Goal: Information Seeking & Learning: Learn about a topic

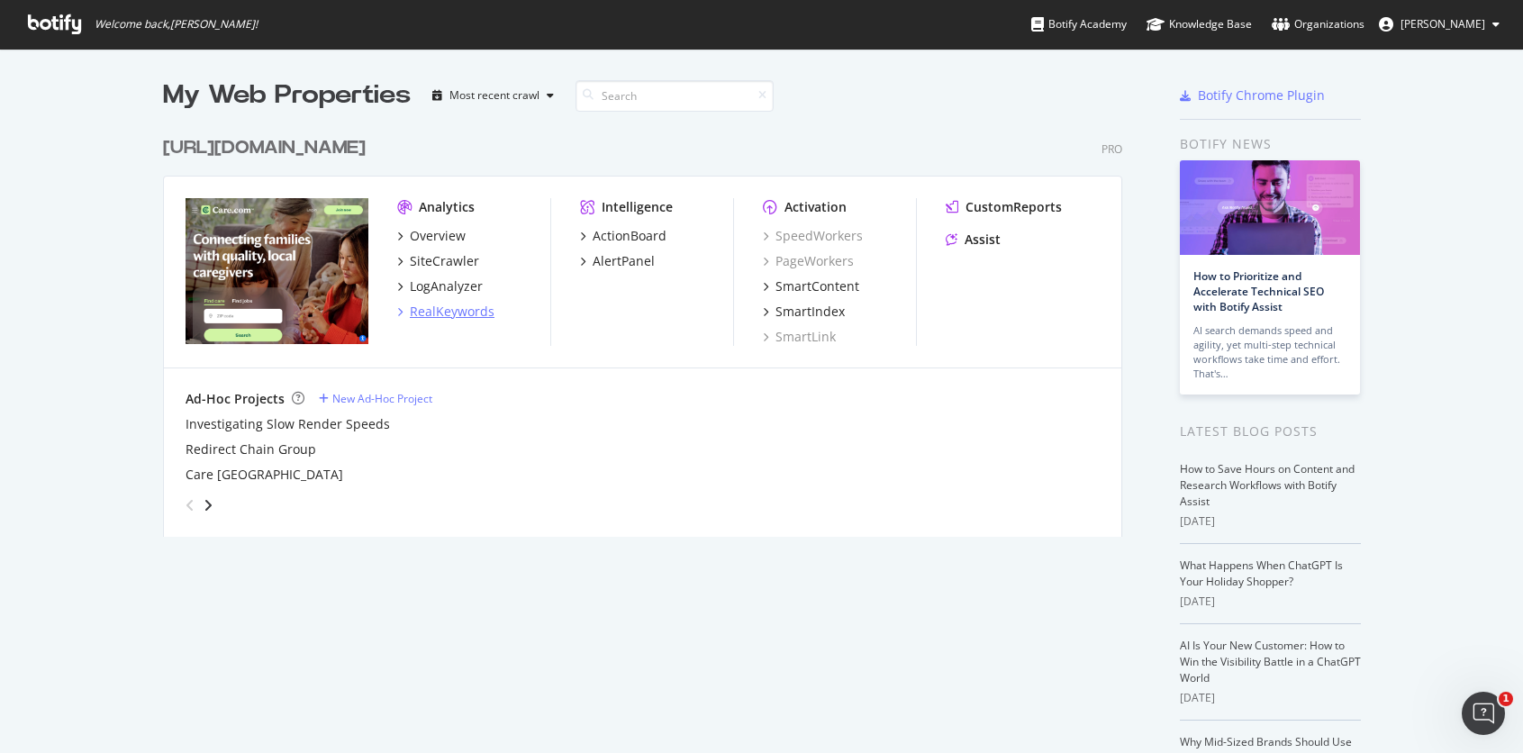
click at [468, 304] on div "RealKeywords" at bounding box center [452, 312] width 85 height 18
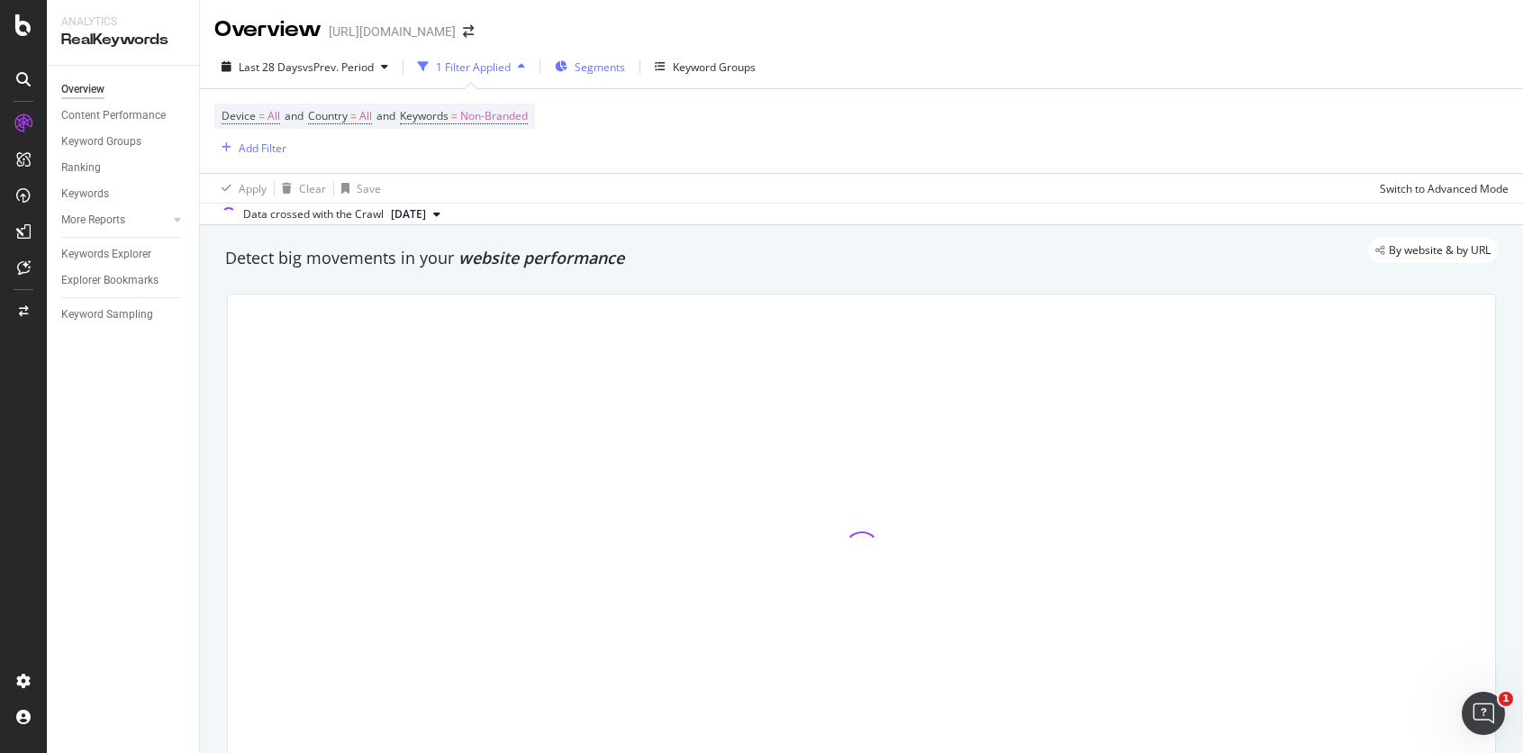
click at [612, 64] on span "Segments" at bounding box center [600, 66] width 50 height 15
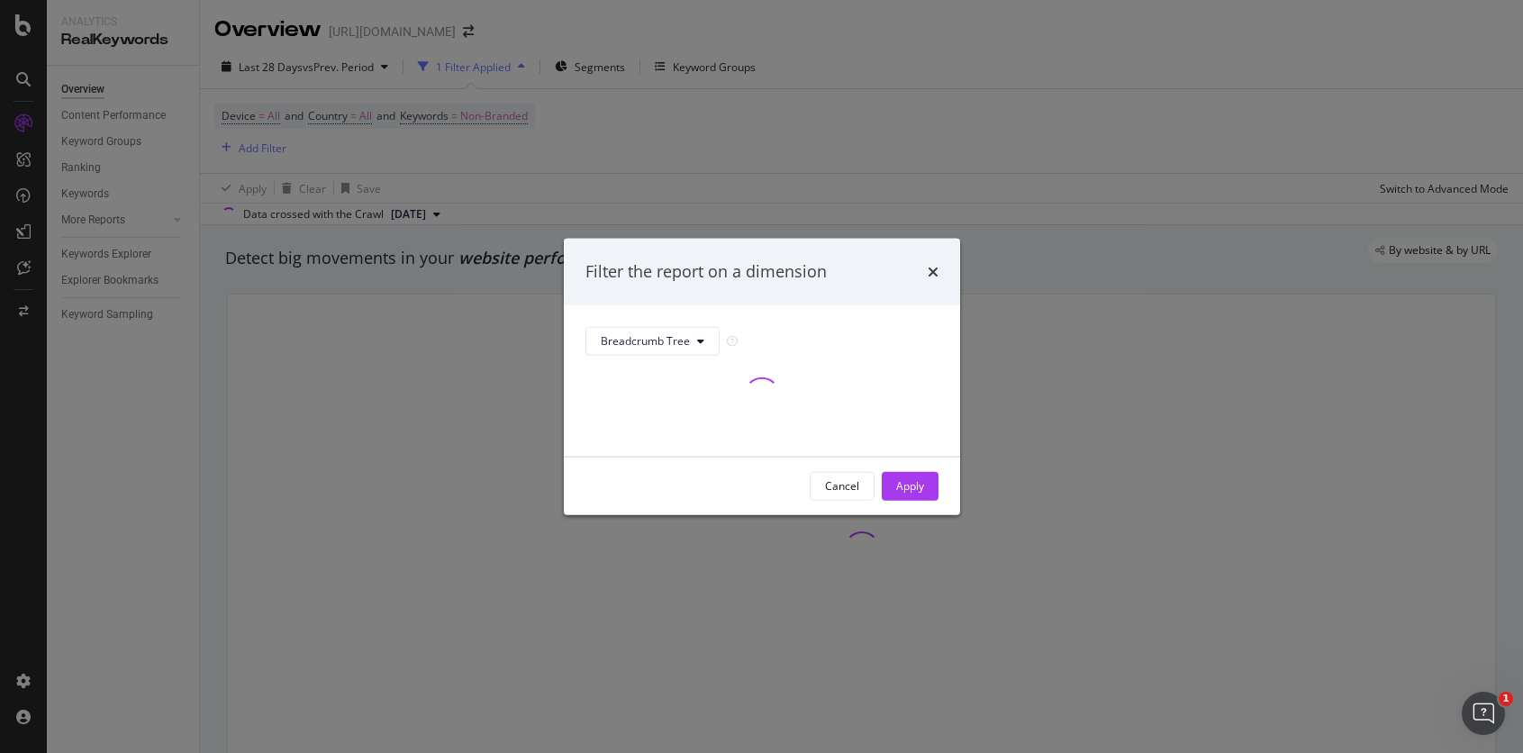
click at [725, 129] on div "Filter the report on a dimension Breadcrumb Tree Cancel Apply" at bounding box center [761, 376] width 1523 height 753
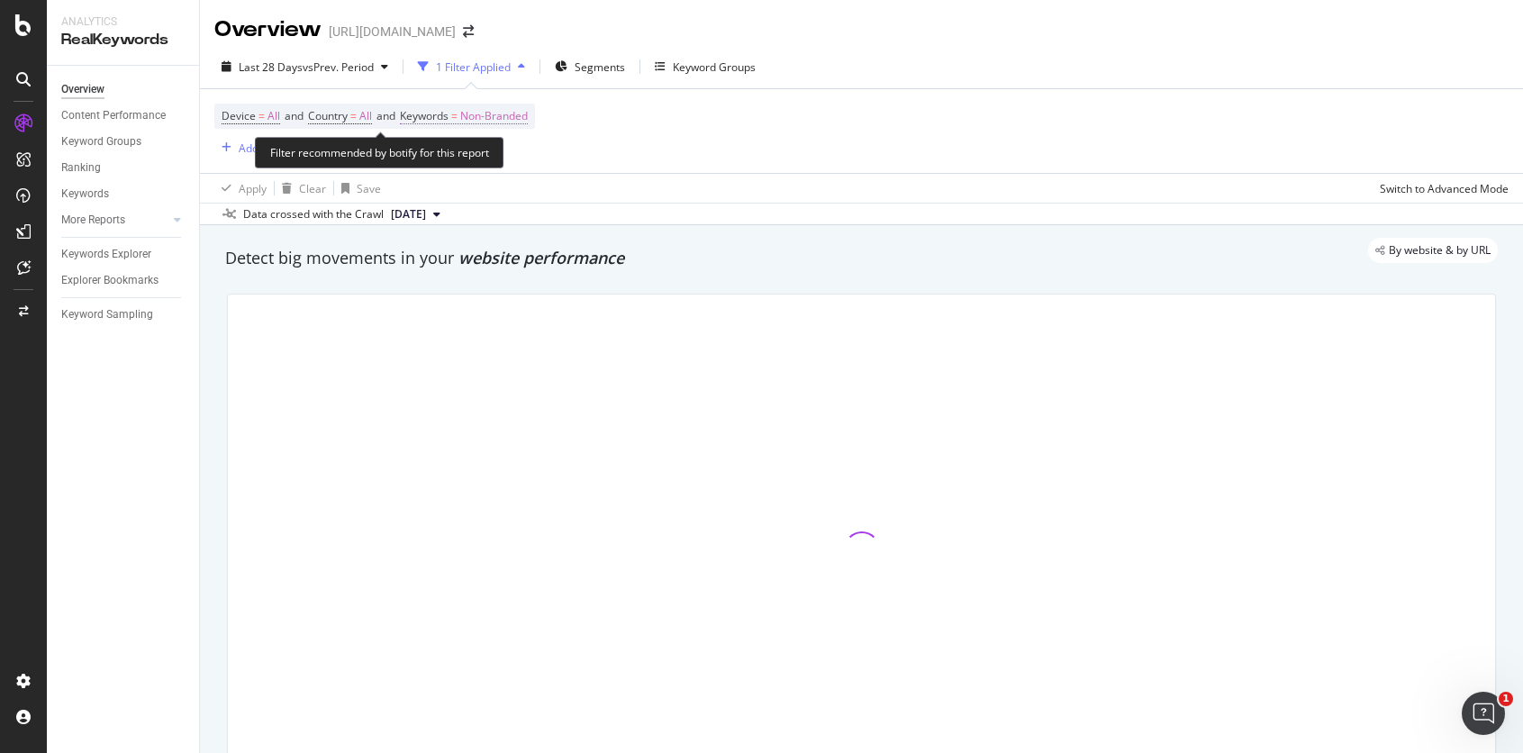
click at [520, 122] on span "Non-Branded" at bounding box center [494, 116] width 68 height 25
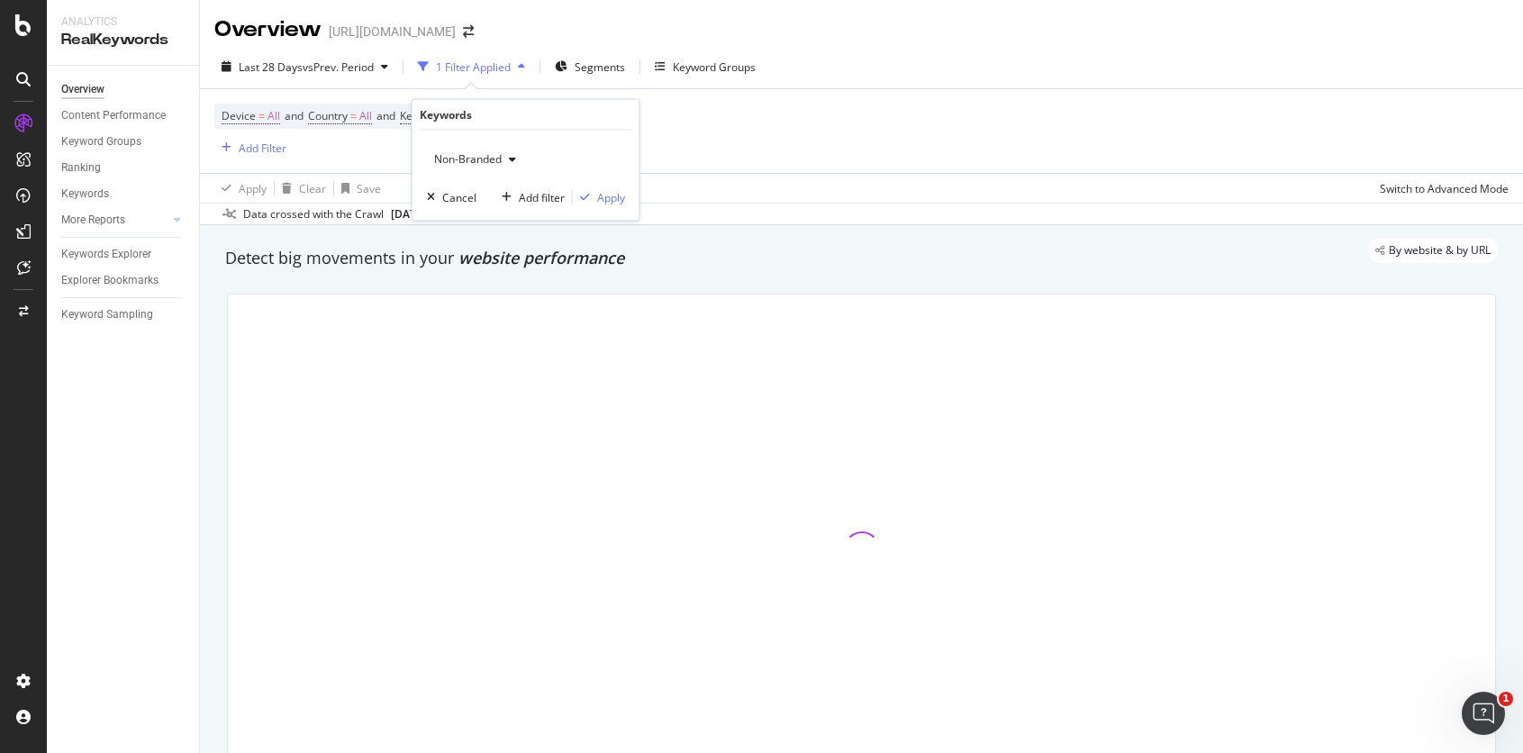
click at [486, 161] on span "Non-Branded" at bounding box center [464, 158] width 75 height 15
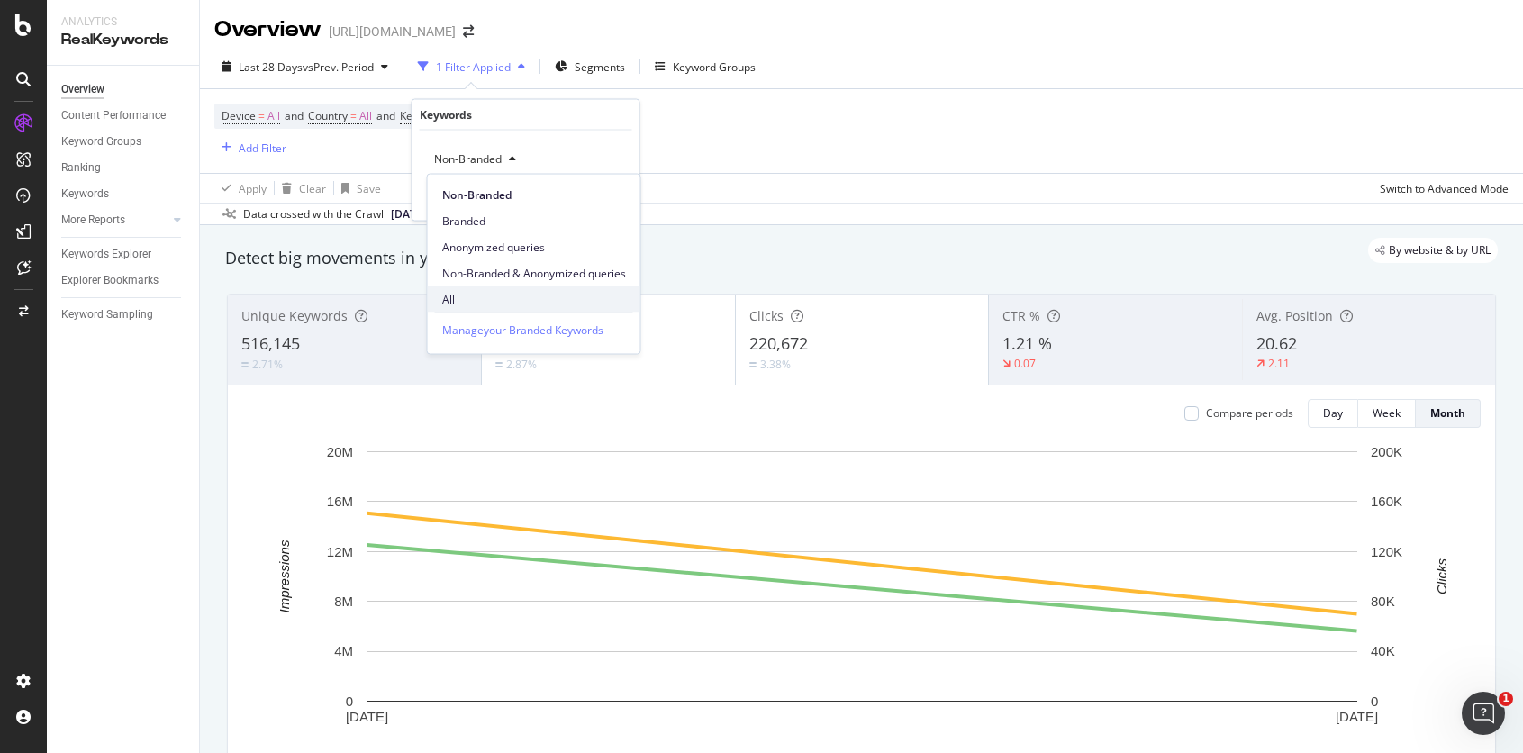
click at [476, 291] on span "All" at bounding box center [534, 299] width 184 height 16
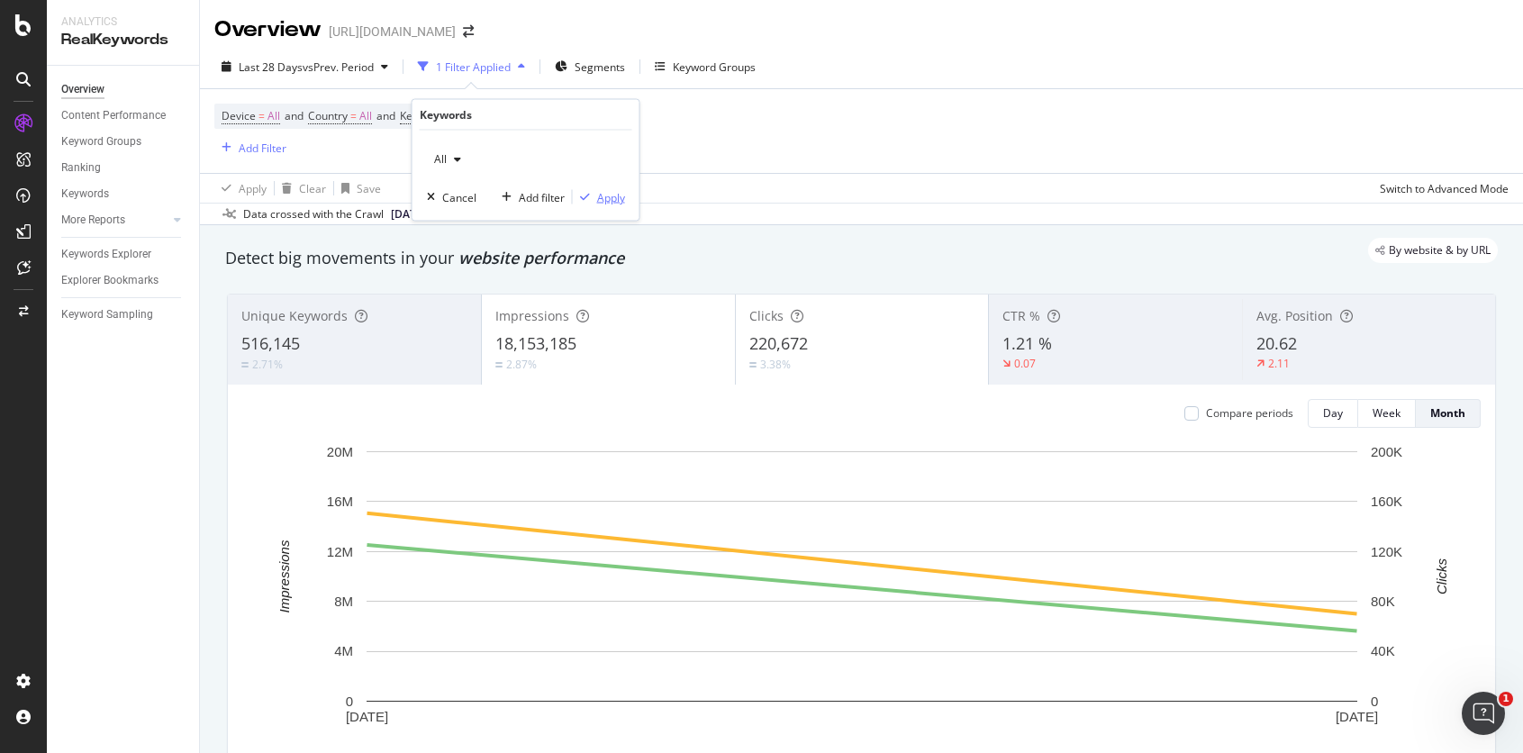
click at [607, 198] on div "Apply" at bounding box center [611, 196] width 28 height 15
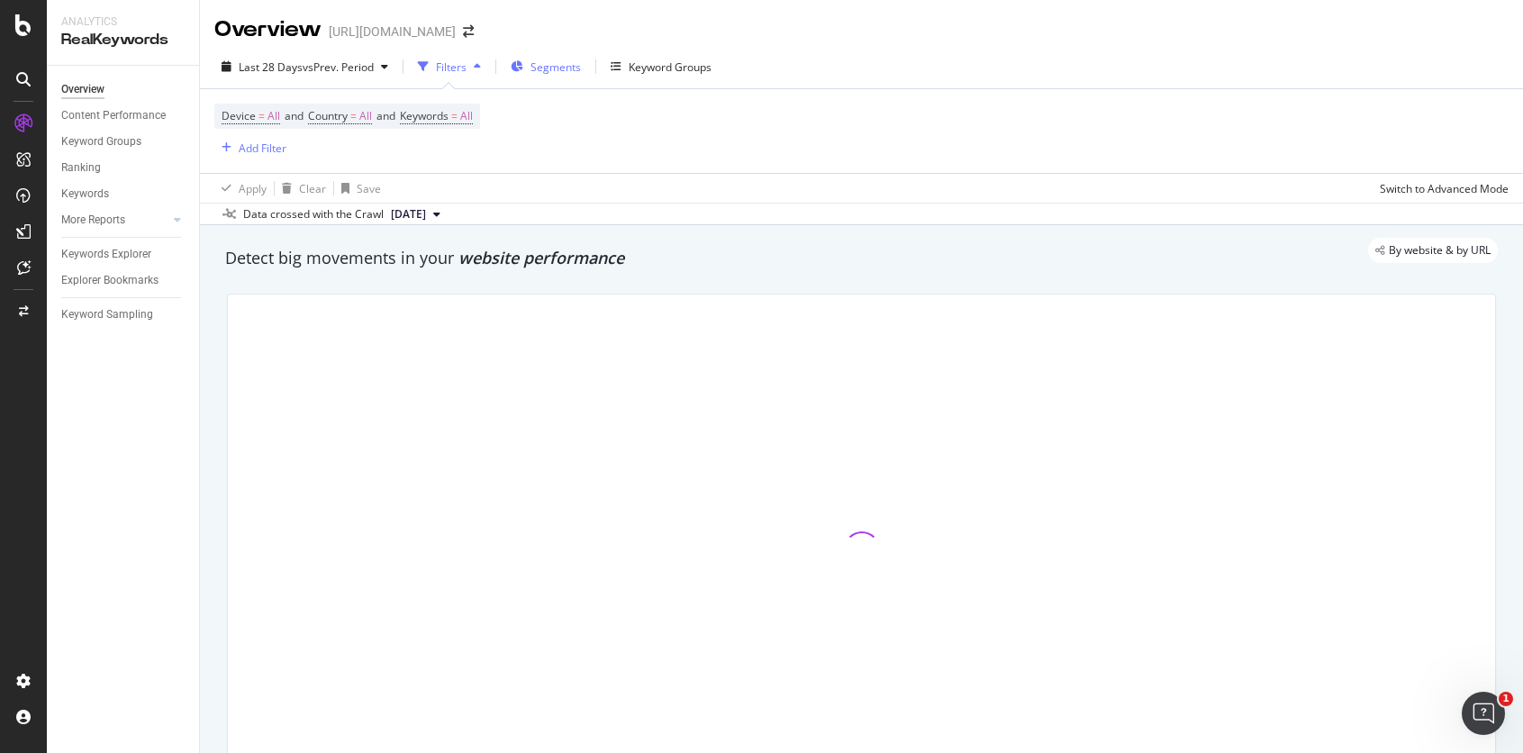
click at [534, 62] on span "Segments" at bounding box center [556, 66] width 50 height 15
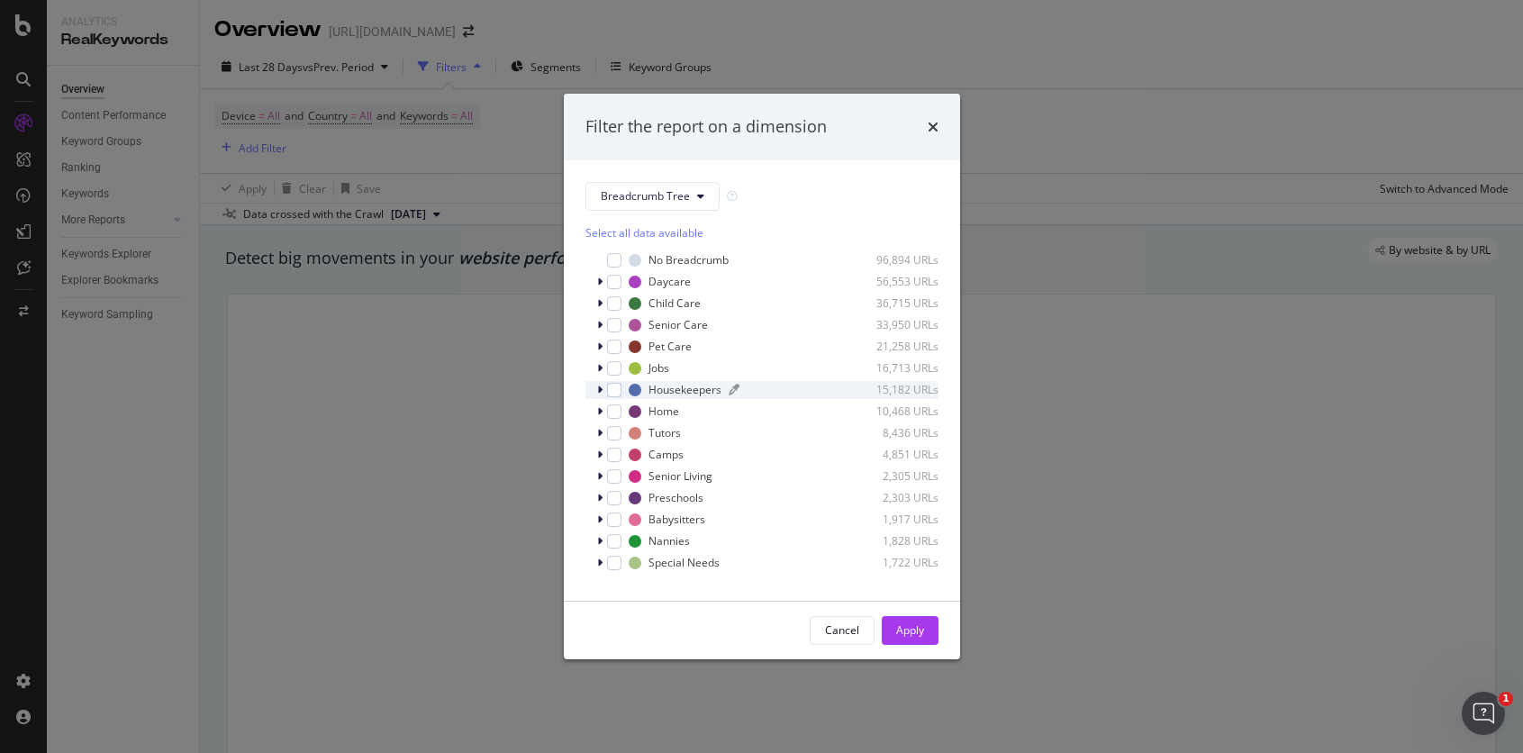
scroll to position [15, 0]
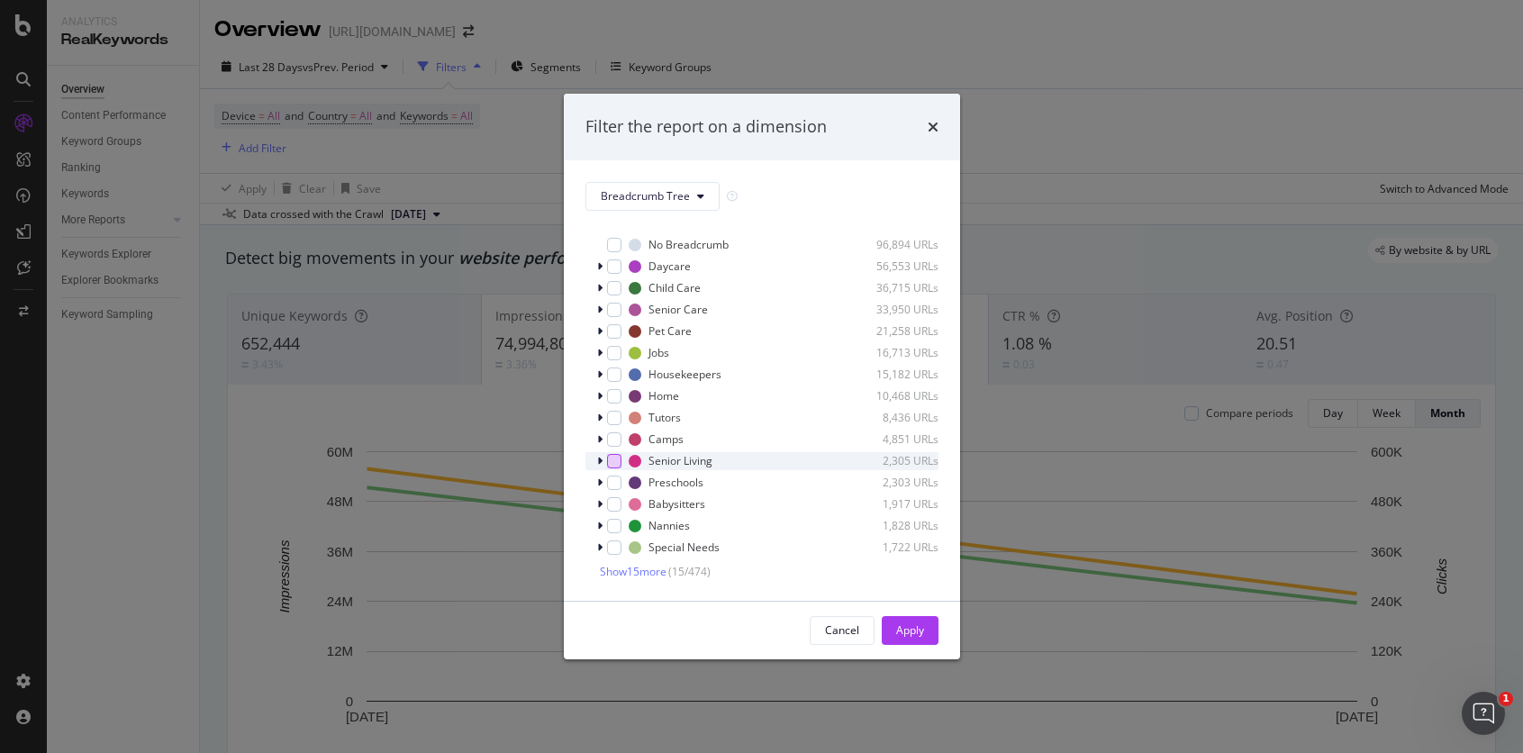
click at [616, 461] on div "modal" at bounding box center [614, 461] width 14 height 14
click at [909, 626] on div "Apply" at bounding box center [910, 630] width 28 height 15
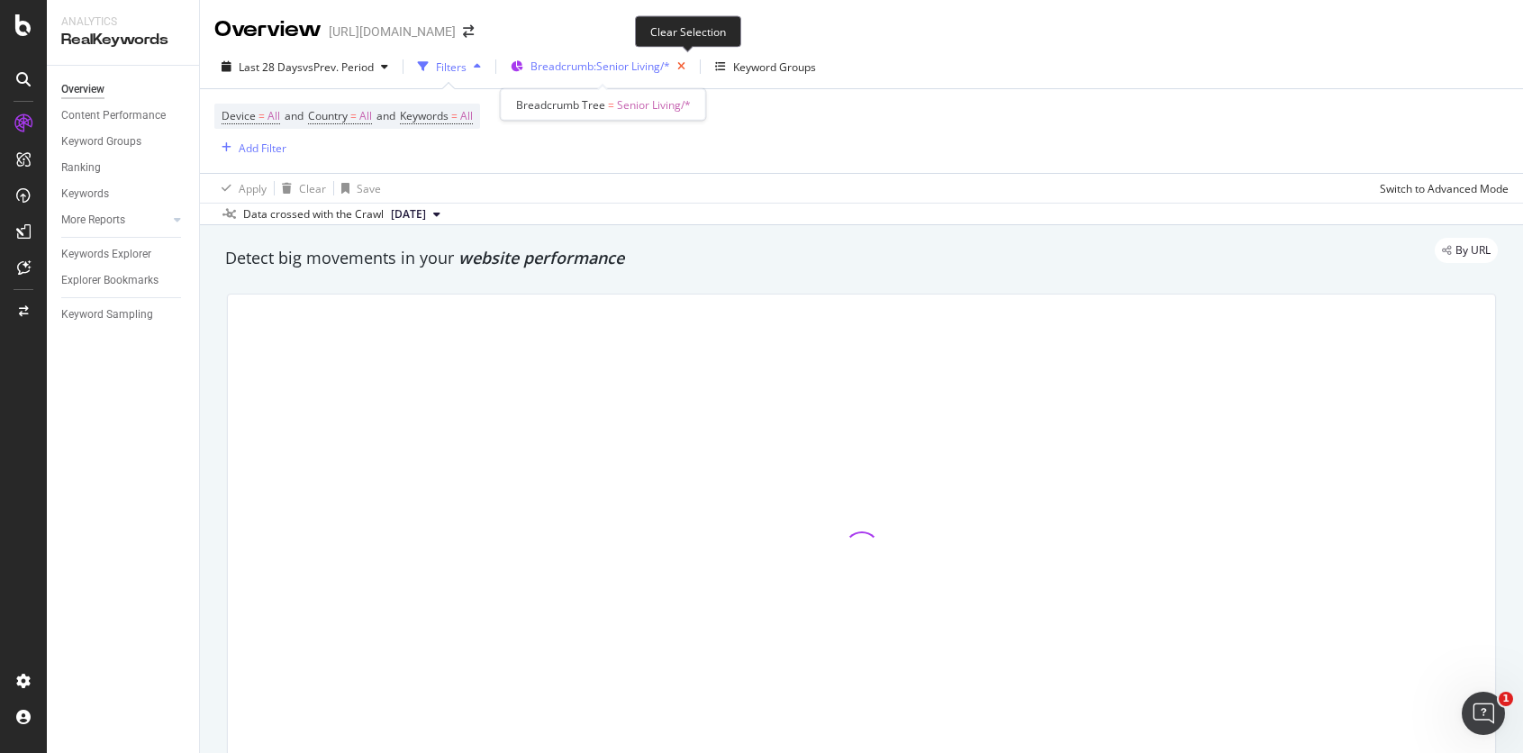
click at [692, 68] on icon "button" at bounding box center [681, 66] width 23 height 25
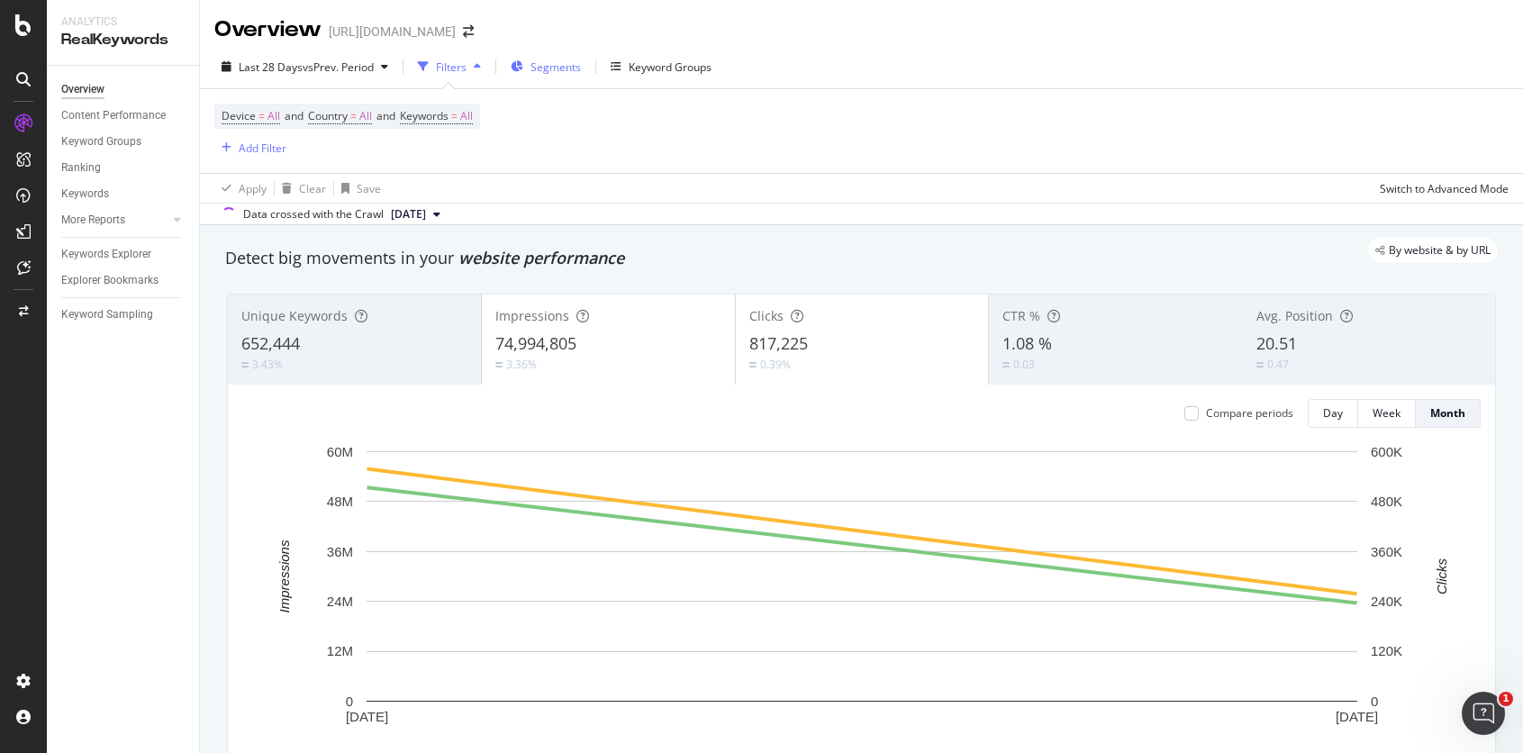
click at [571, 68] on span "Segments" at bounding box center [556, 66] width 50 height 15
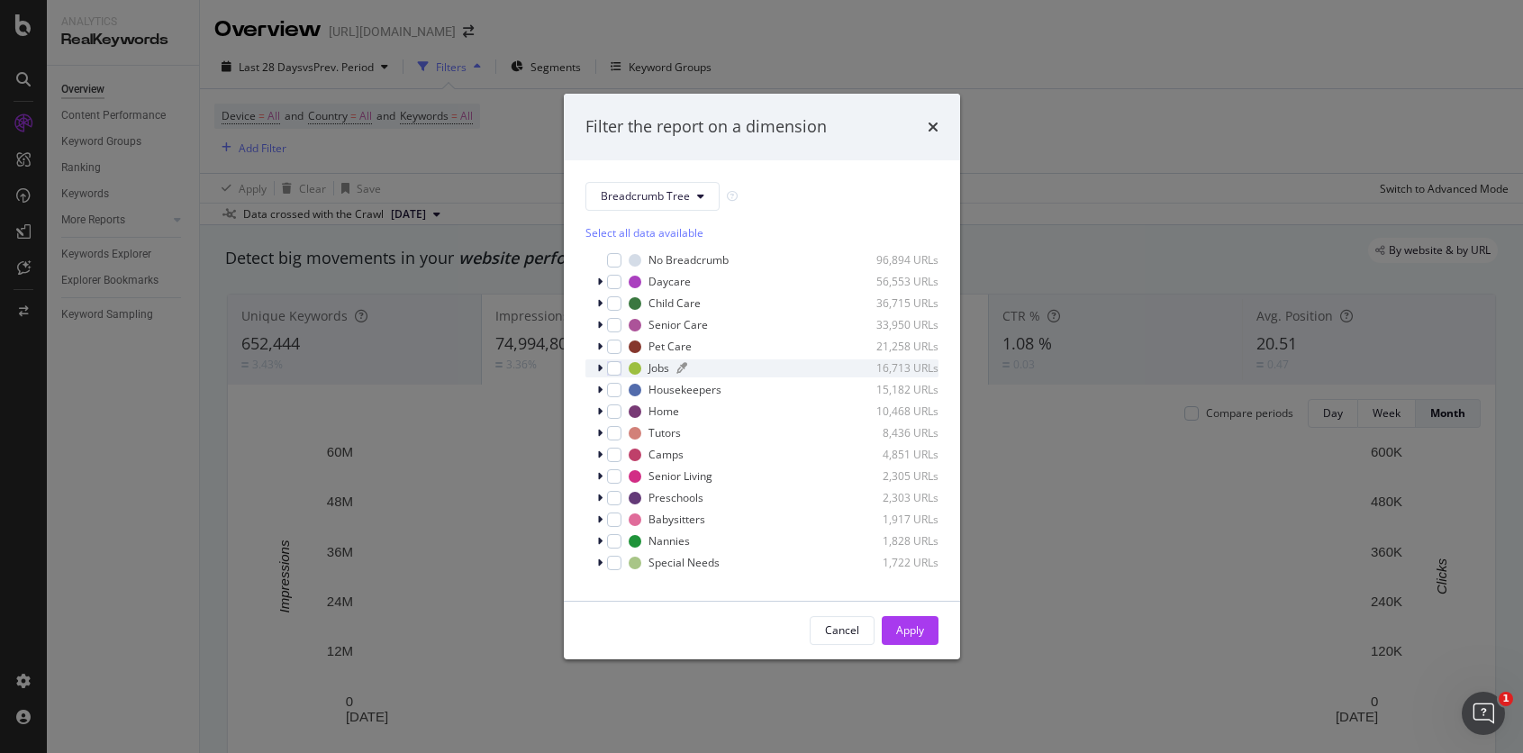
scroll to position [15, 0]
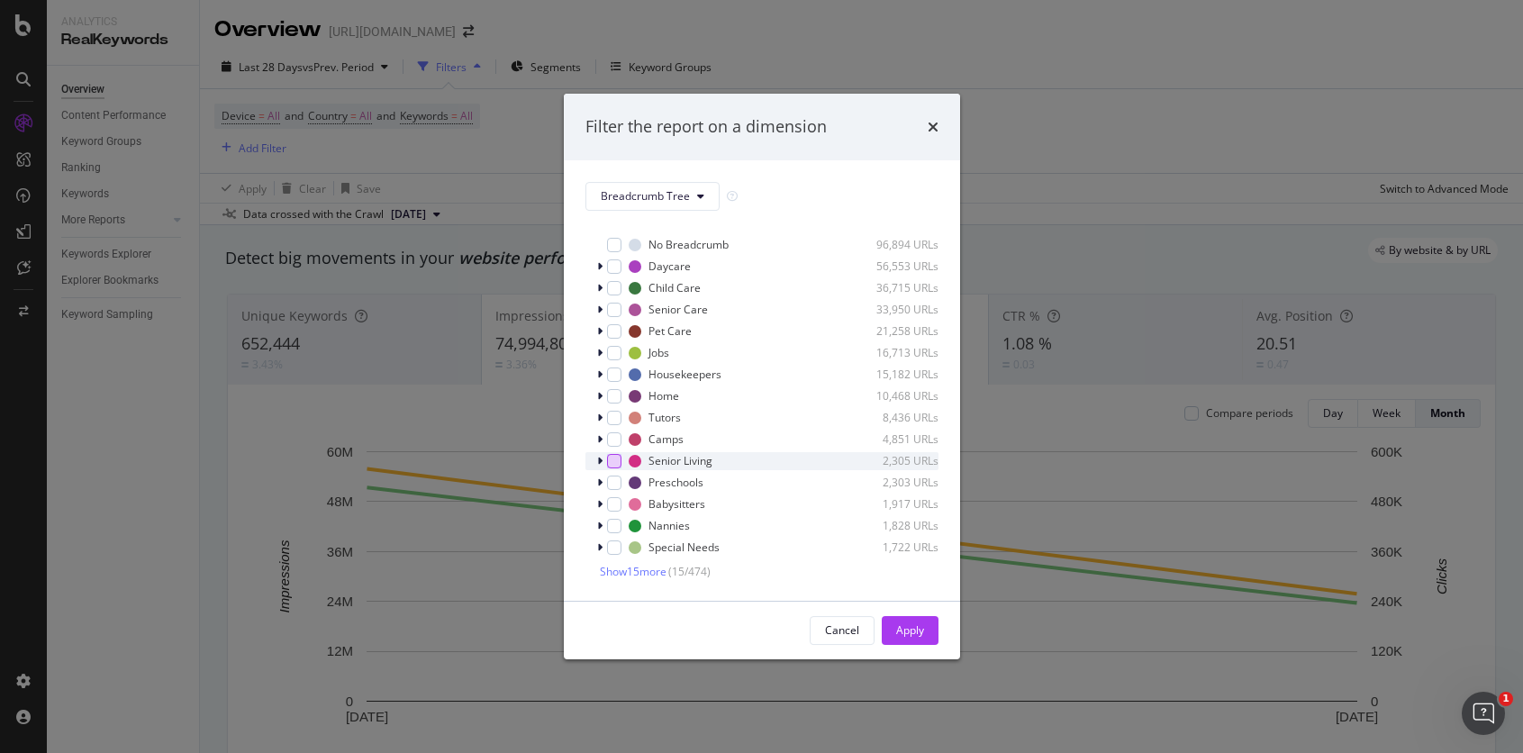
click at [614, 461] on div "modal" at bounding box center [614, 461] width 14 height 14
click at [924, 641] on button "Apply" at bounding box center [910, 630] width 57 height 29
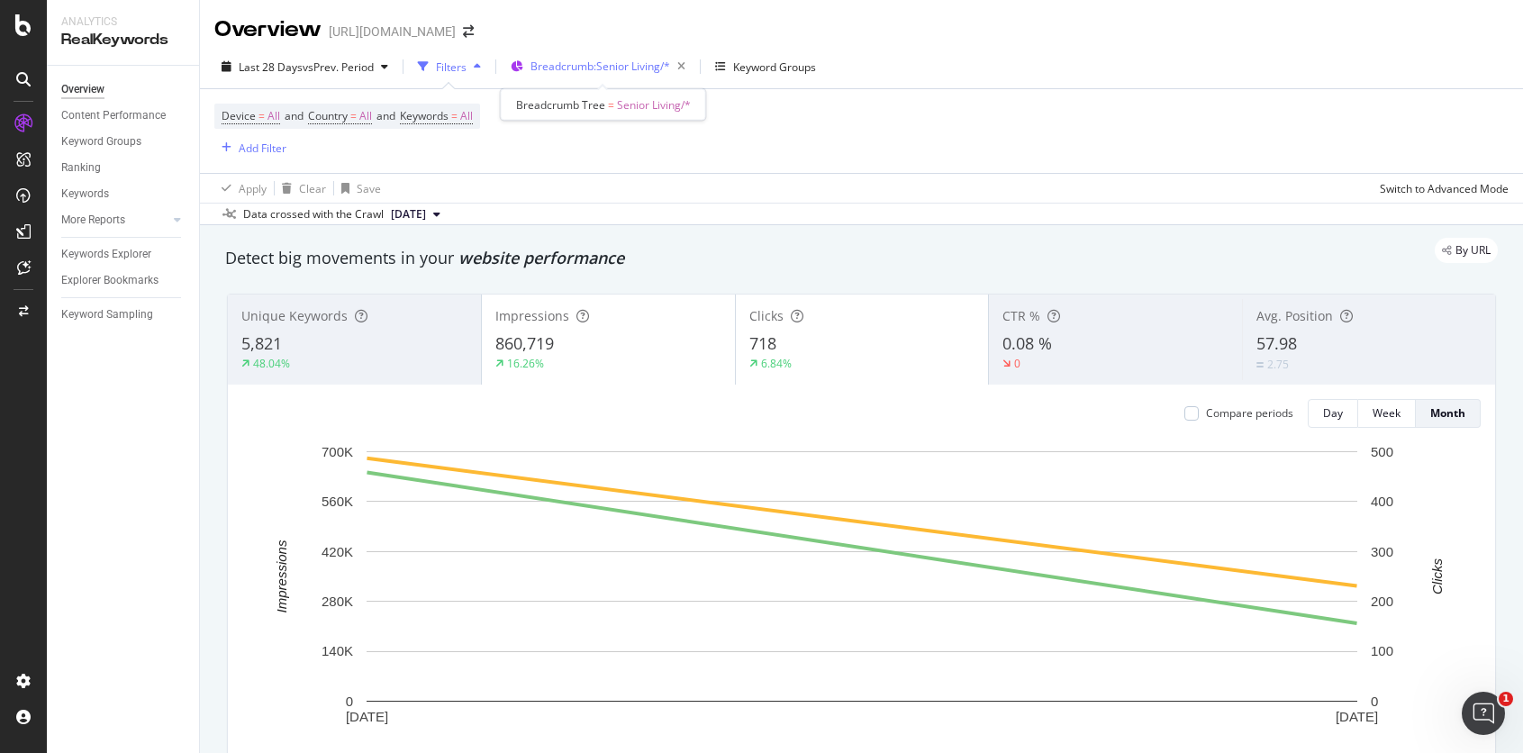
click at [599, 60] on span "Breadcrumb: Senior Living/*" at bounding box center [601, 66] width 140 height 15
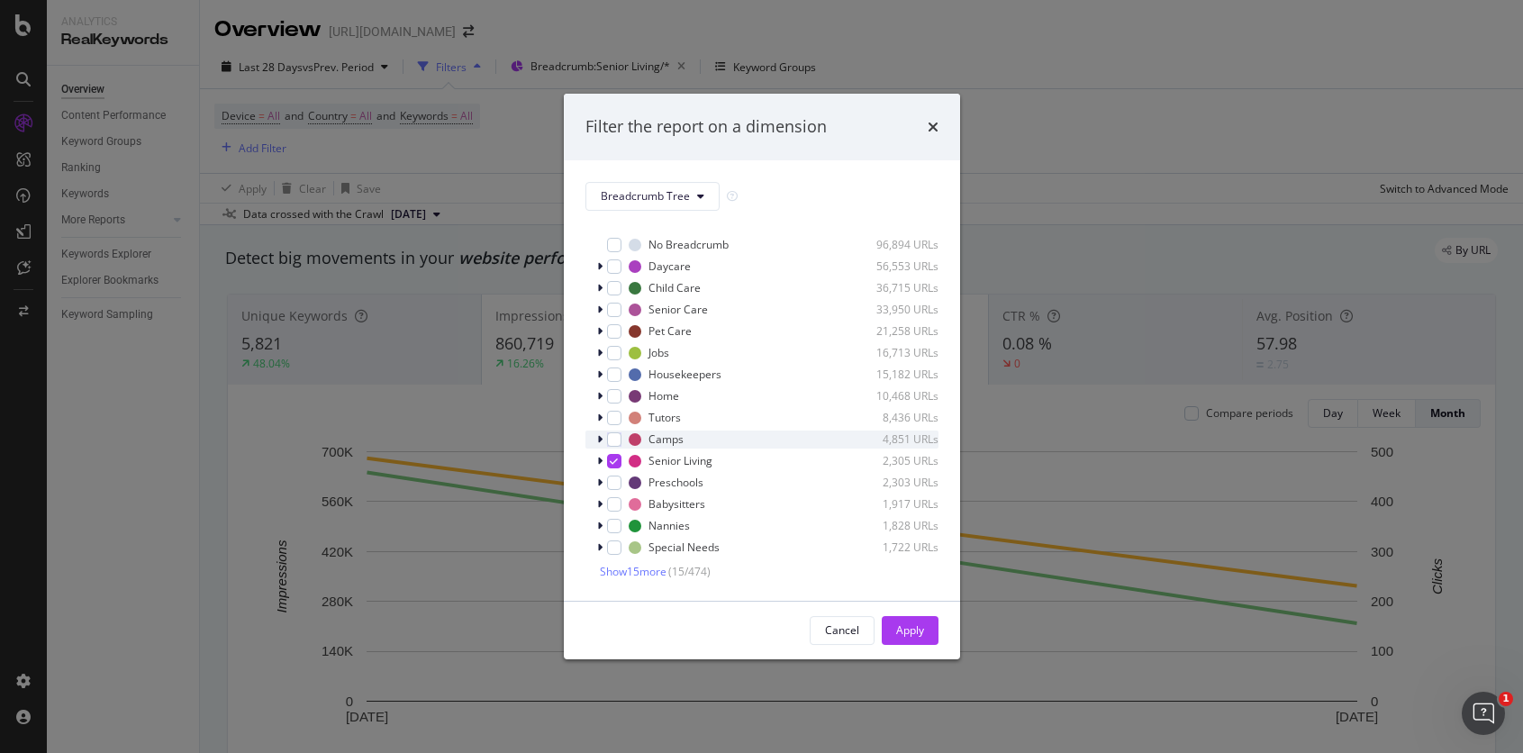
scroll to position [8, 0]
click at [597, 465] on icon "modal" at bounding box center [599, 468] width 5 height 11
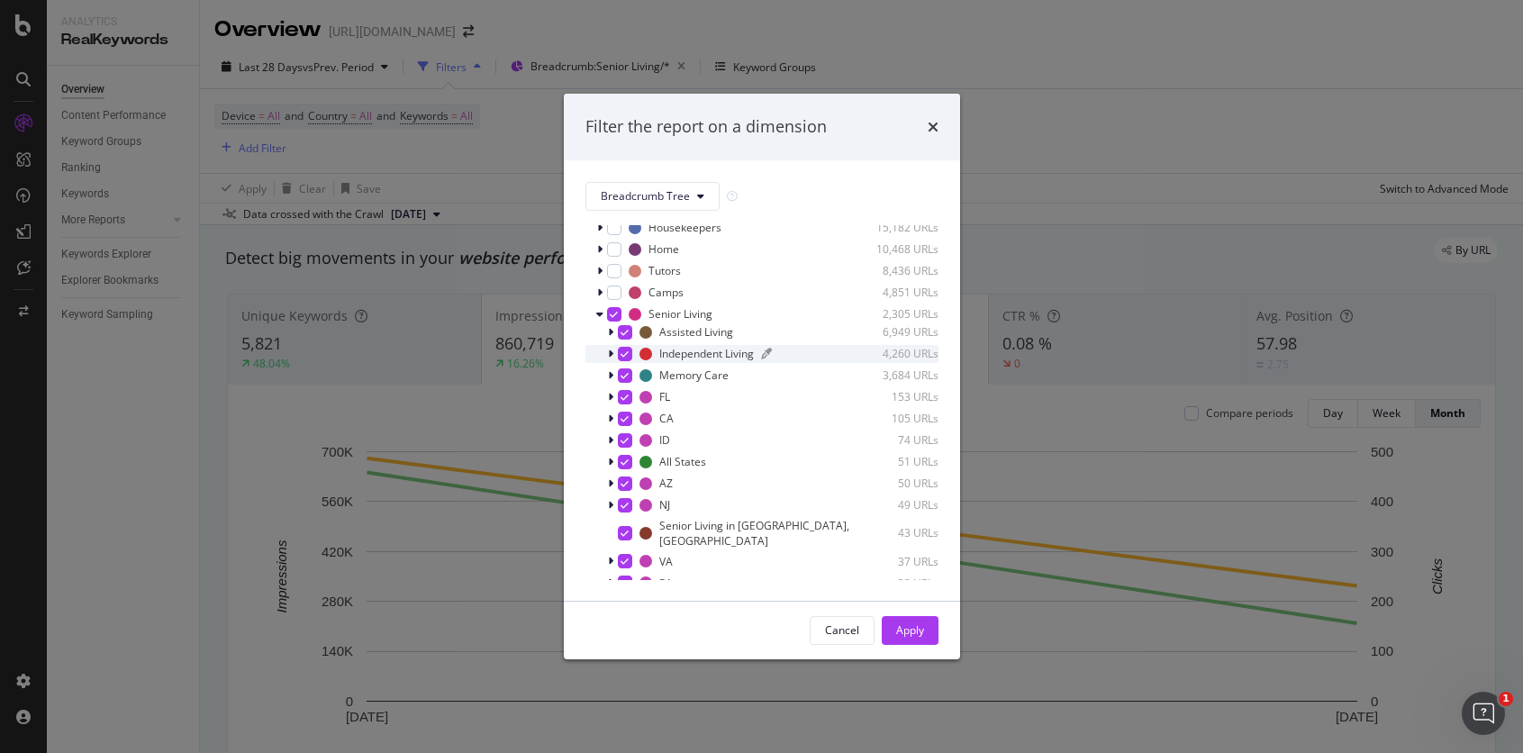
scroll to position [0, 0]
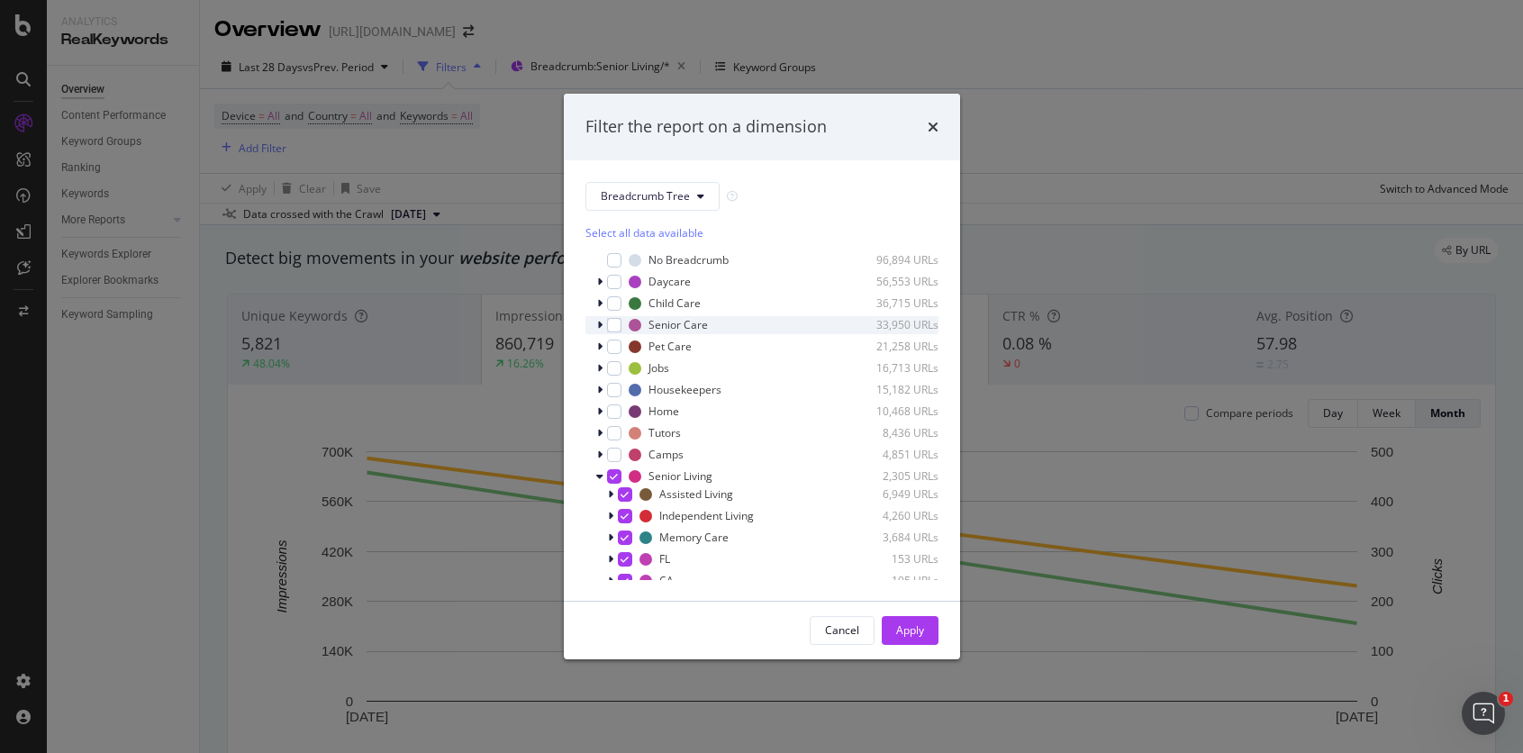
click at [600, 323] on icon "modal" at bounding box center [599, 325] width 5 height 11
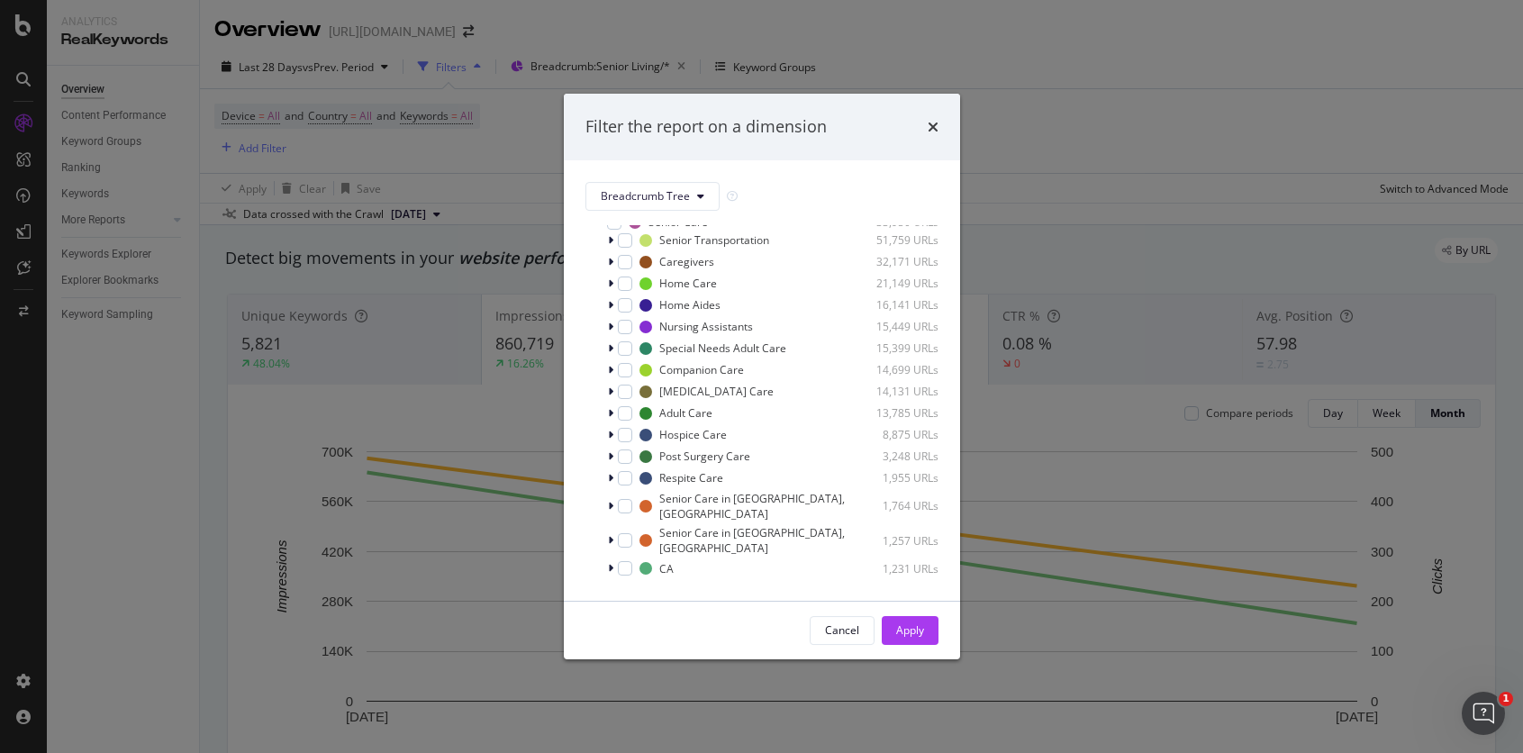
scroll to position [100, 0]
click at [662, 587] on span "Show 15 more" at bounding box center [633, 594] width 67 height 15
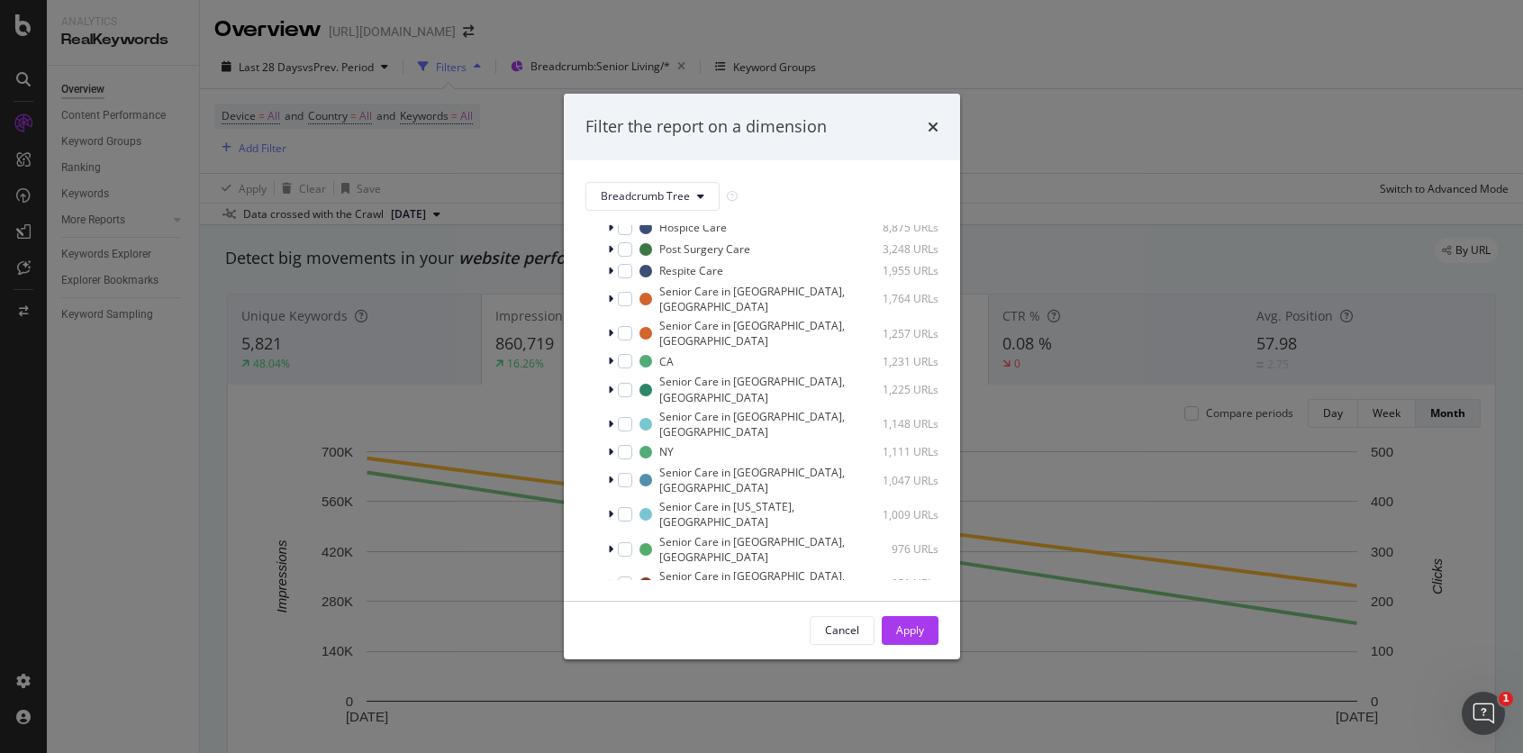
scroll to position [0, 0]
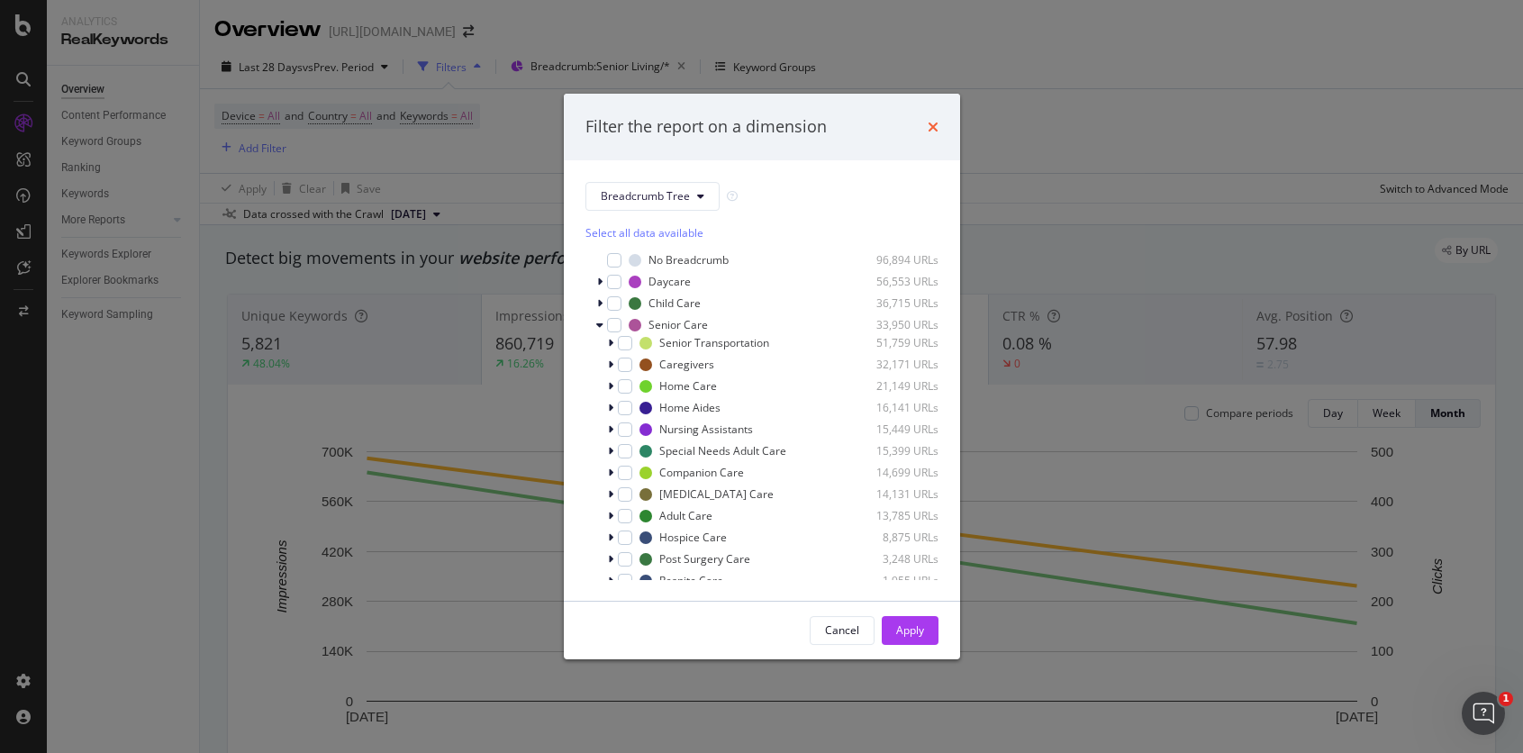
click at [932, 124] on icon "times" at bounding box center [933, 127] width 11 height 14
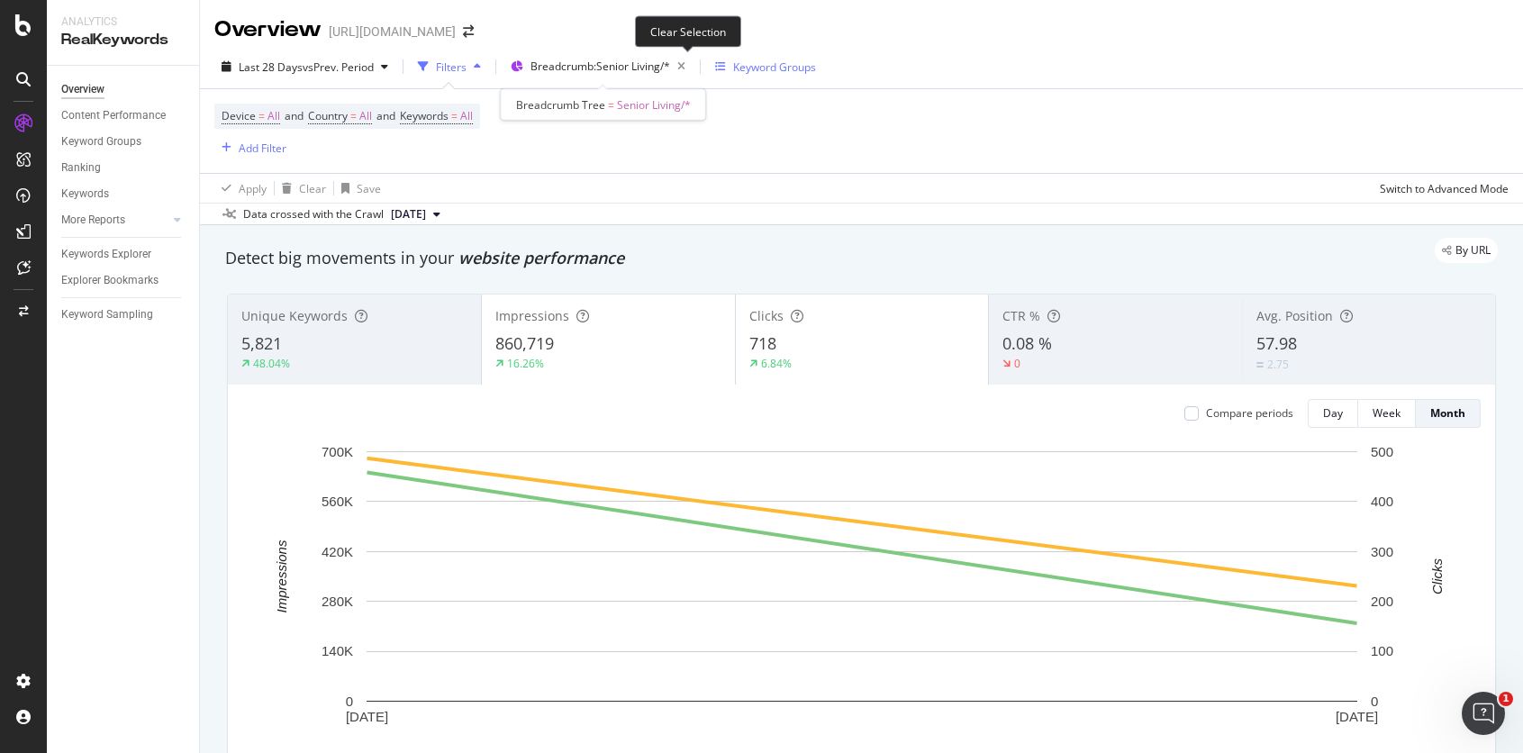
click at [690, 69] on icon "button" at bounding box center [681, 66] width 23 height 25
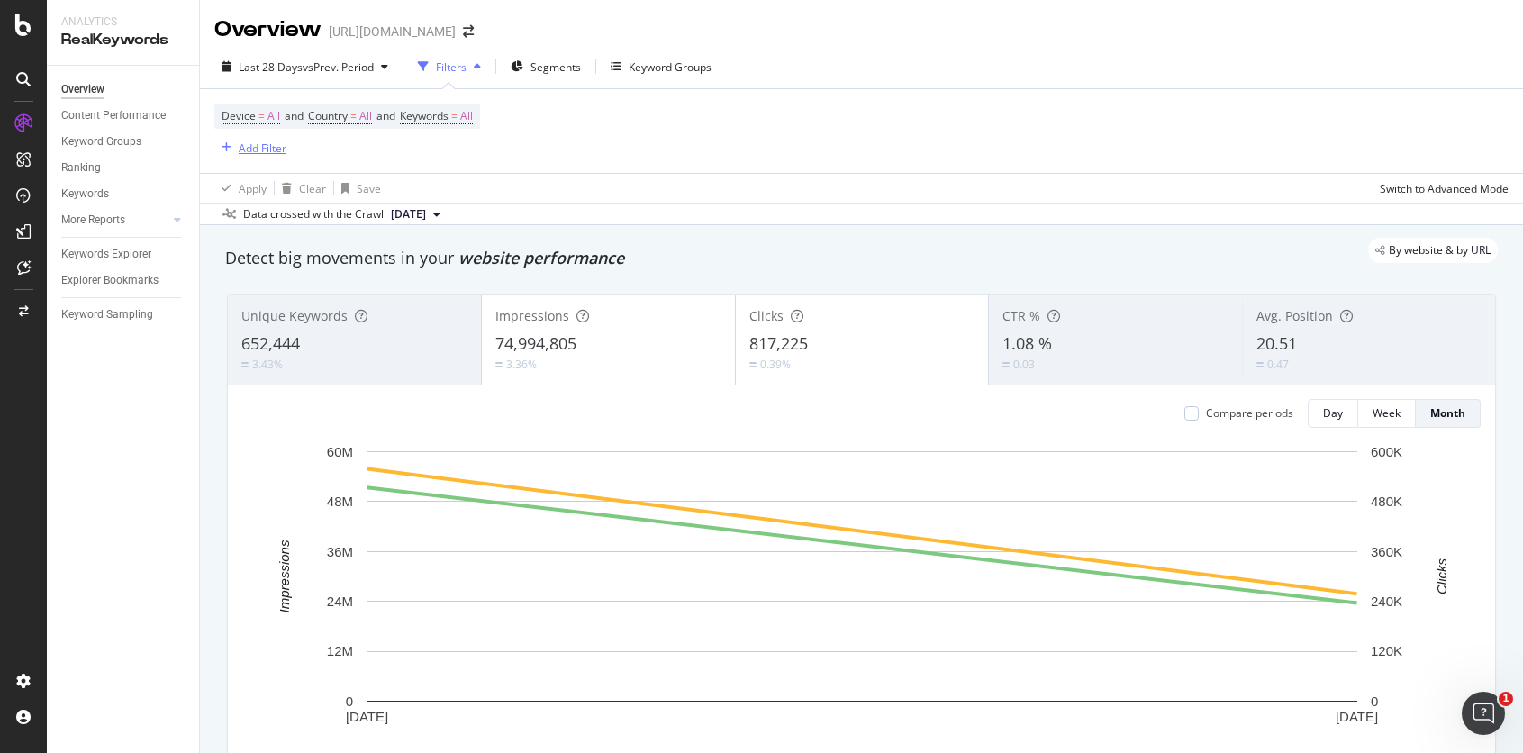
click at [252, 147] on div "Add Filter" at bounding box center [263, 148] width 48 height 15
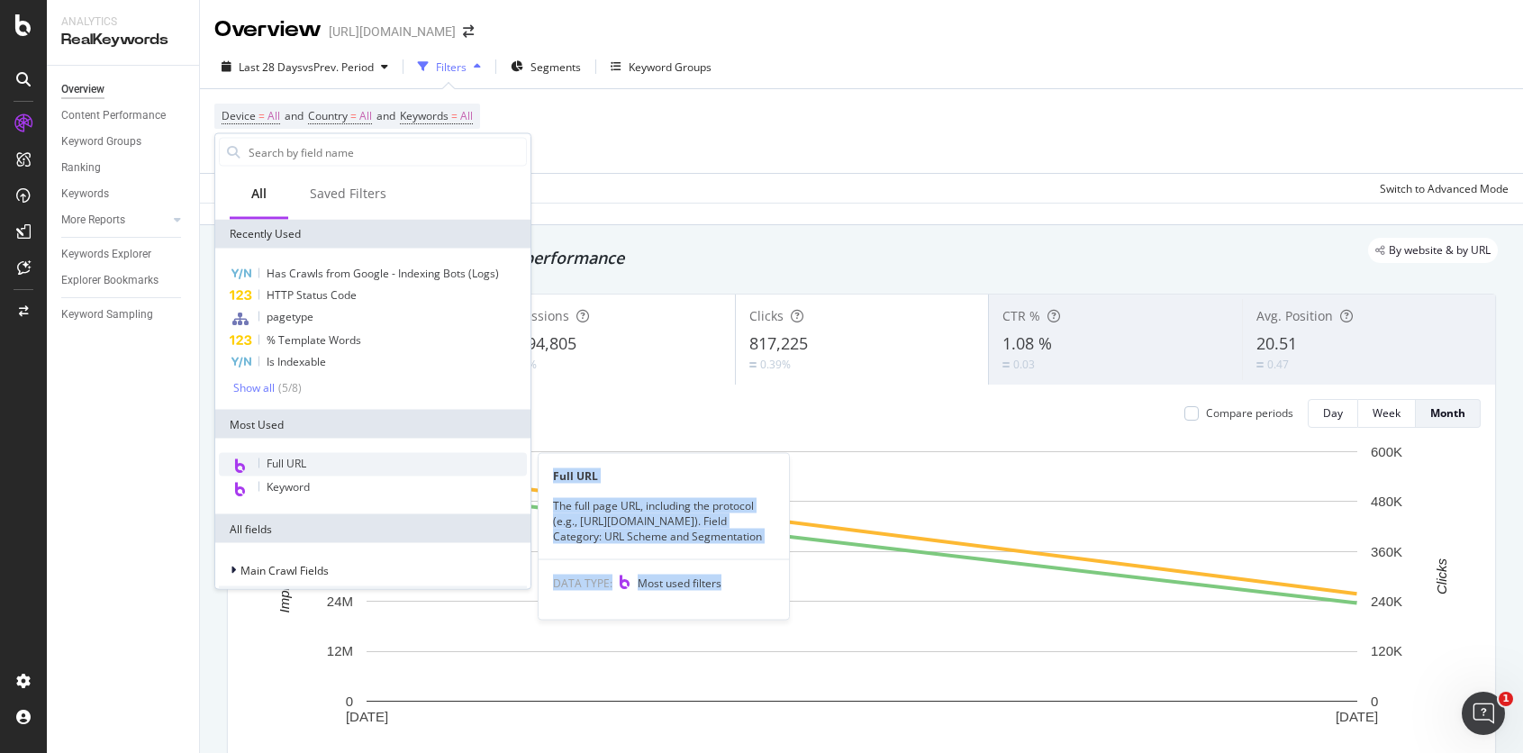
click at [409, 471] on div "Full URL Full URL The full page URL, including the protocol (e.g., [URL][DOMAIN…" at bounding box center [373, 476] width 308 height 47
click at [409, 471] on div "Full URL" at bounding box center [373, 464] width 308 height 23
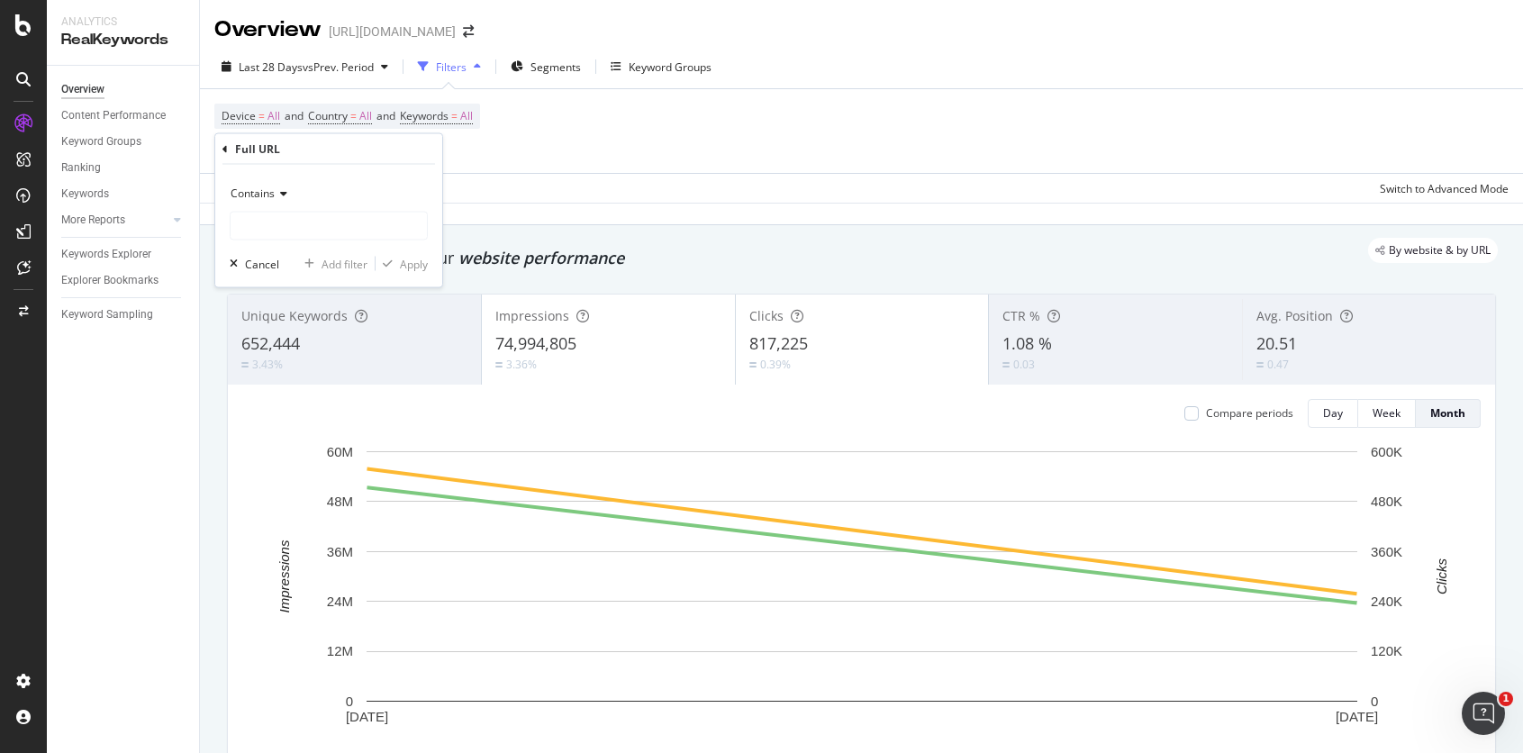
click at [277, 189] on icon at bounding box center [281, 193] width 13 height 11
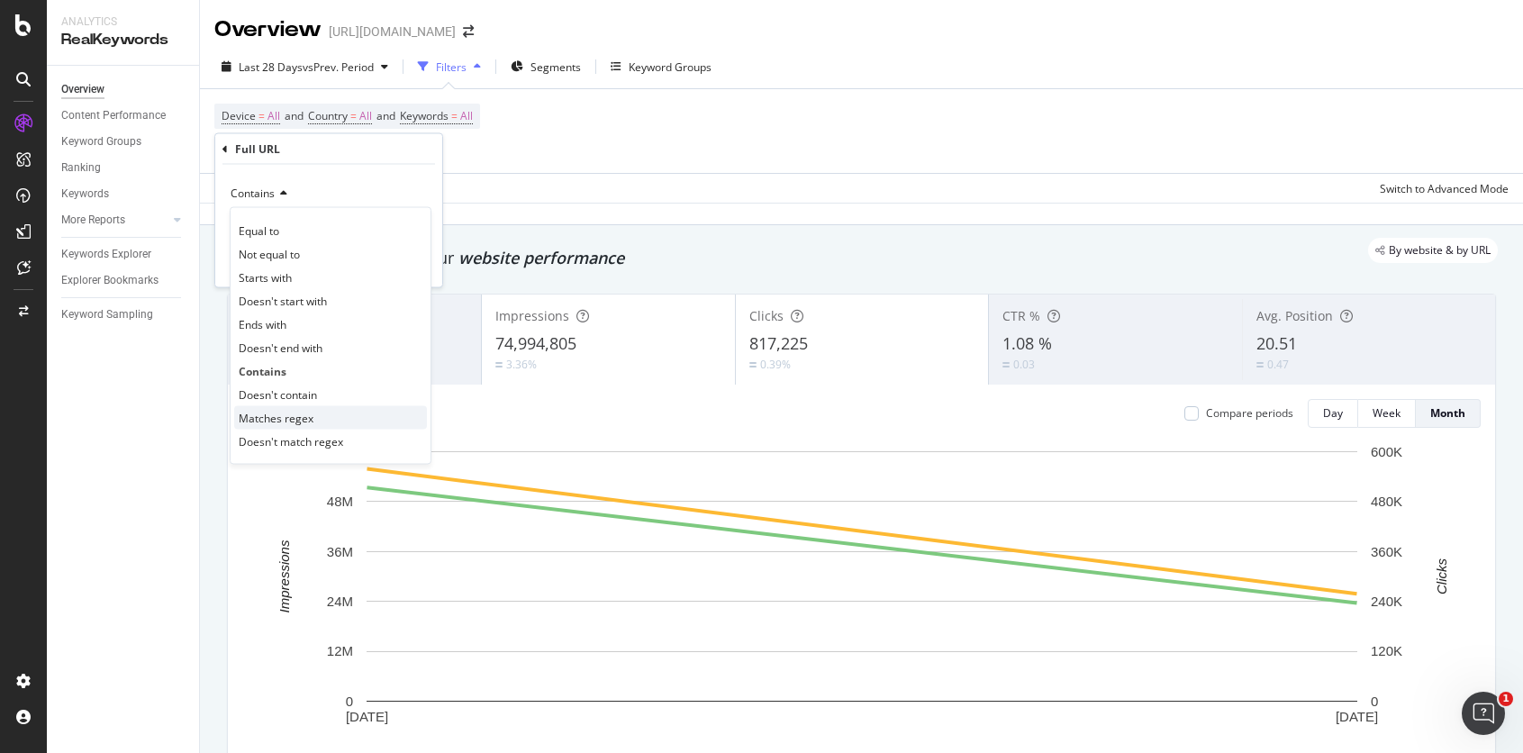
click at [339, 426] on div "Matches regex" at bounding box center [330, 417] width 193 height 23
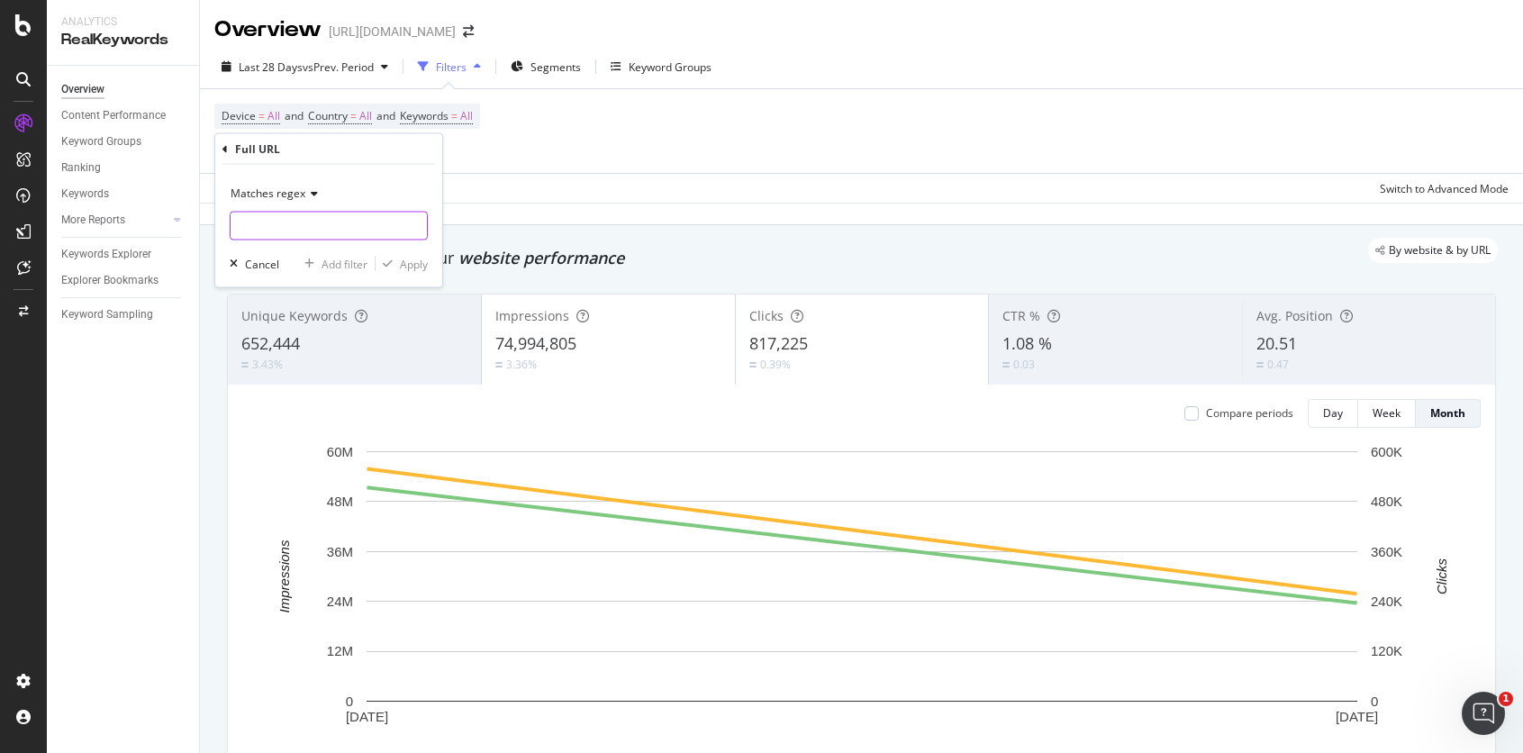
click at [286, 231] on input "text" at bounding box center [329, 226] width 196 height 29
click at [285, 200] on div "Matches regex" at bounding box center [329, 193] width 198 height 29
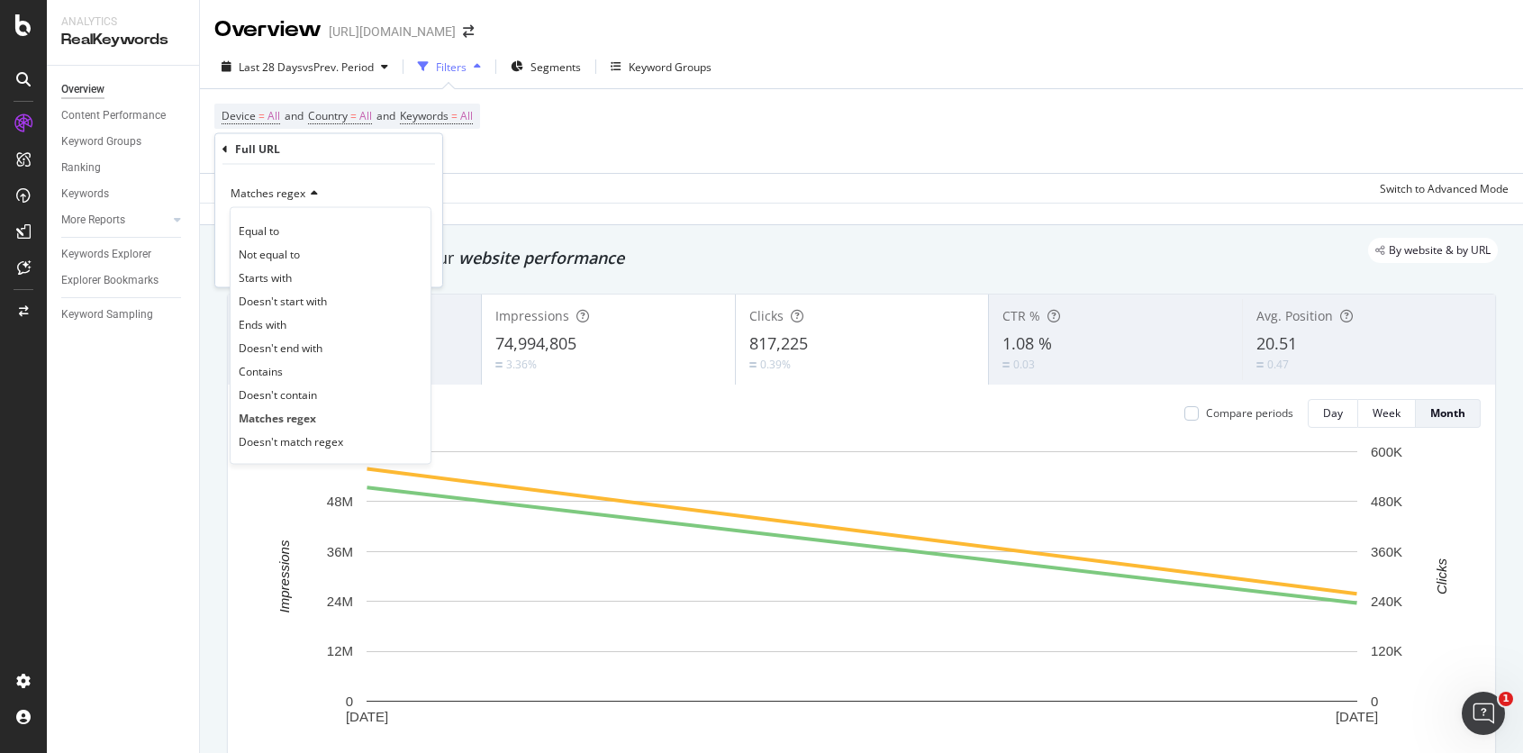
click at [348, 159] on div "Full URL" at bounding box center [329, 149] width 213 height 31
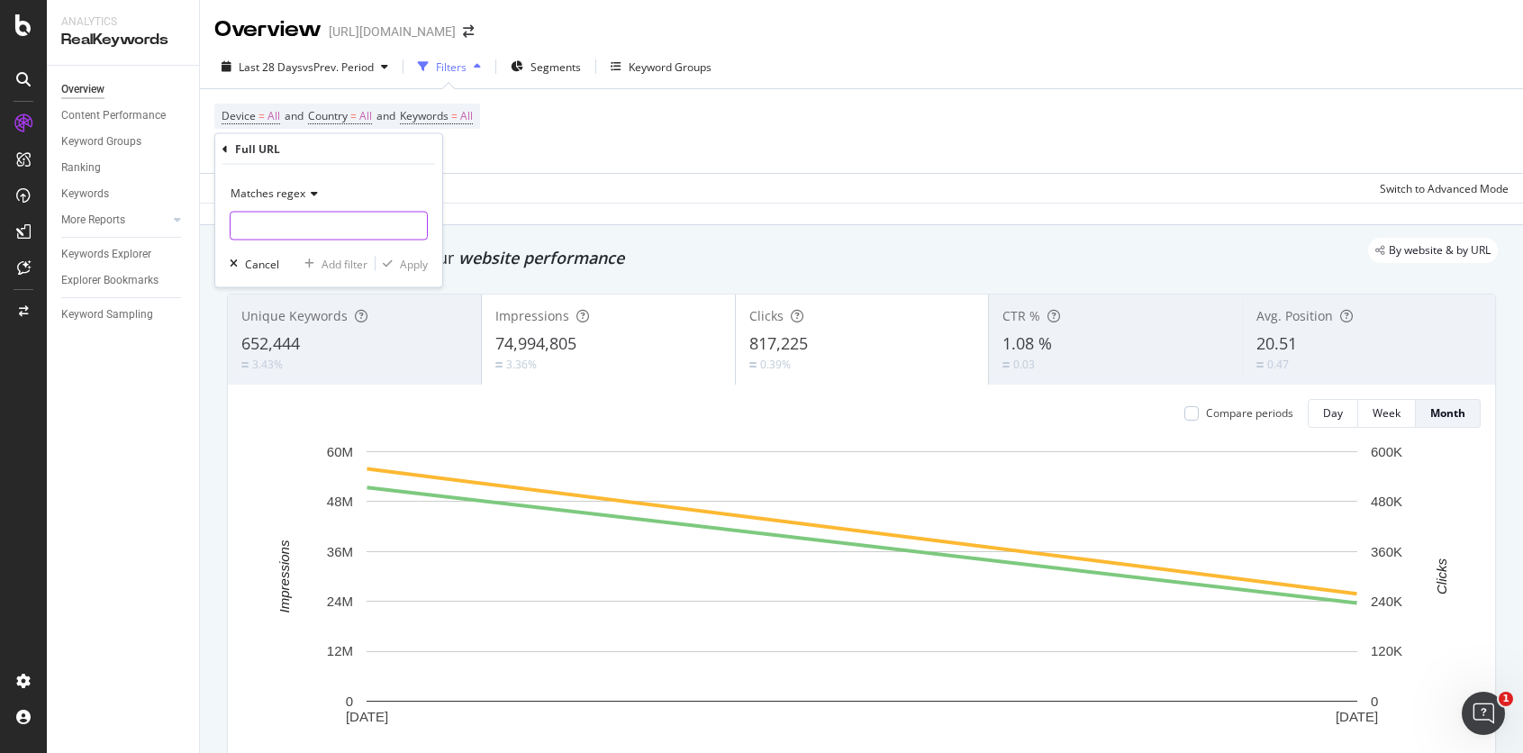
click at [327, 229] on input "text" at bounding box center [329, 226] width 196 height 29
click at [286, 188] on span "Matches regex" at bounding box center [268, 193] width 75 height 15
click at [338, 165] on div "Matches regex ind Cancel Add filter Apply" at bounding box center [328, 226] width 227 height 123
click at [286, 230] on input "ind" at bounding box center [316, 226] width 170 height 29
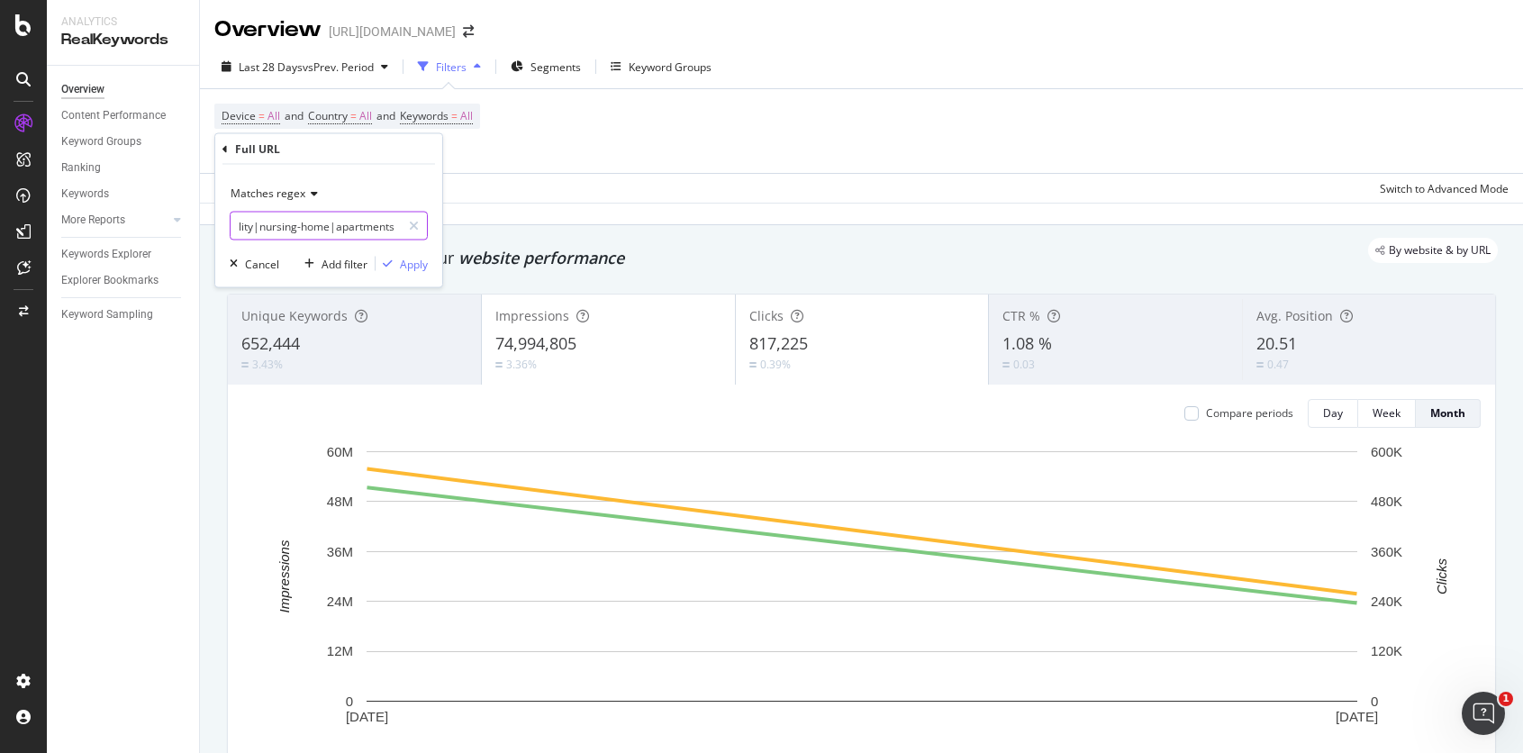
click at [368, 226] on input "independent|senior-living|memory|assisted|retirement|community|communities|faci…" at bounding box center [316, 226] width 170 height 29
type input "independent|senior-living|memory|assisted|retirement|community|communities|faci…"
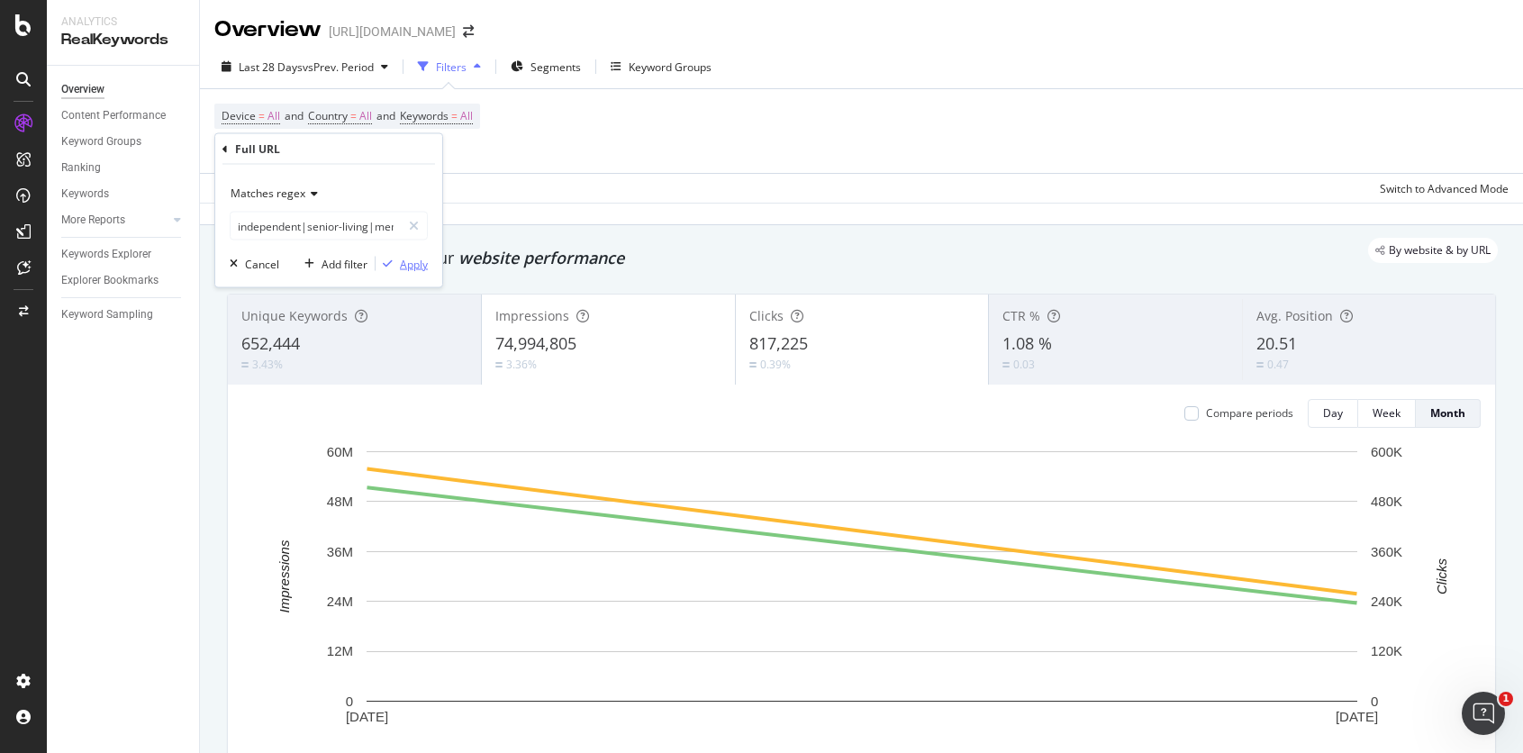
click at [409, 263] on div "Apply" at bounding box center [414, 263] width 28 height 15
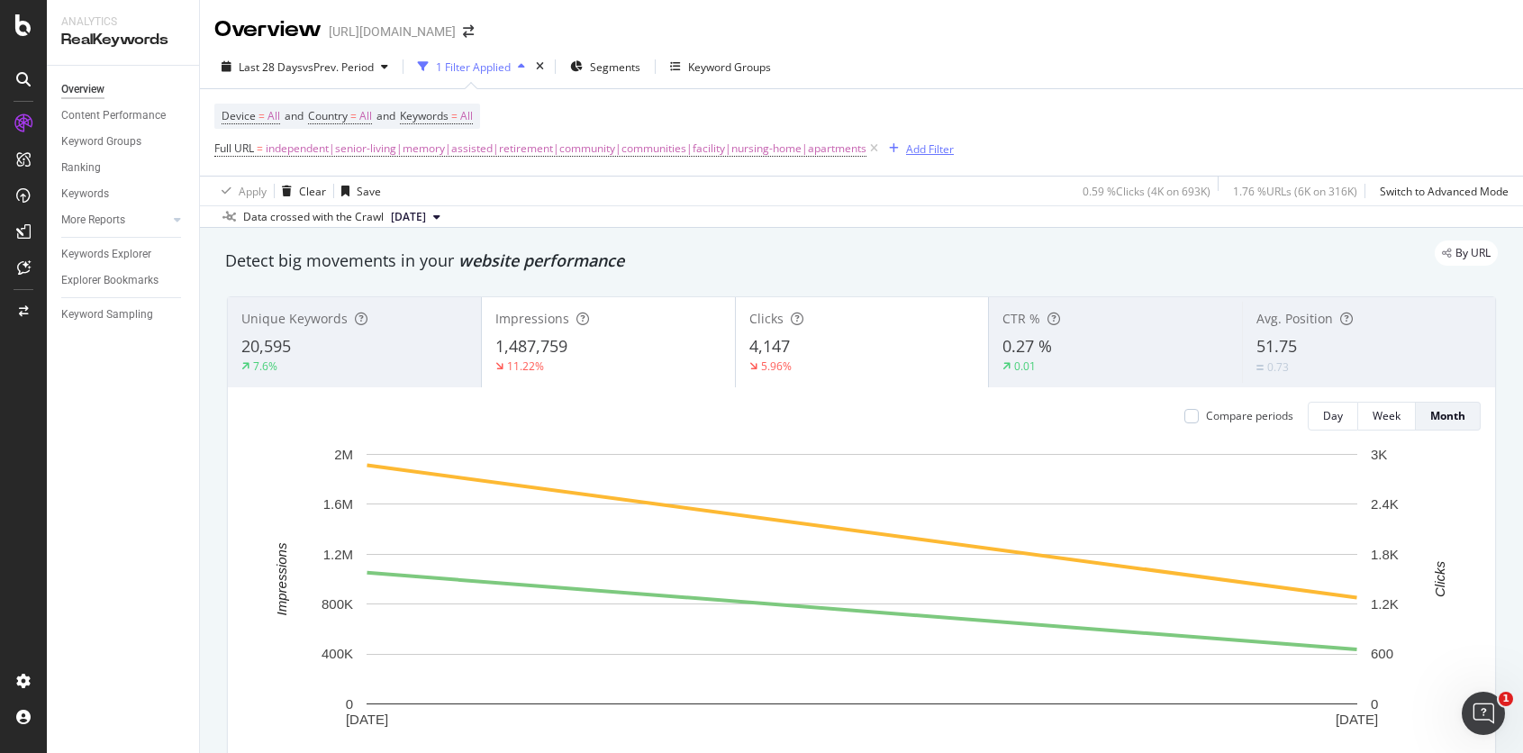
click at [935, 145] on div "Add Filter" at bounding box center [930, 148] width 48 height 15
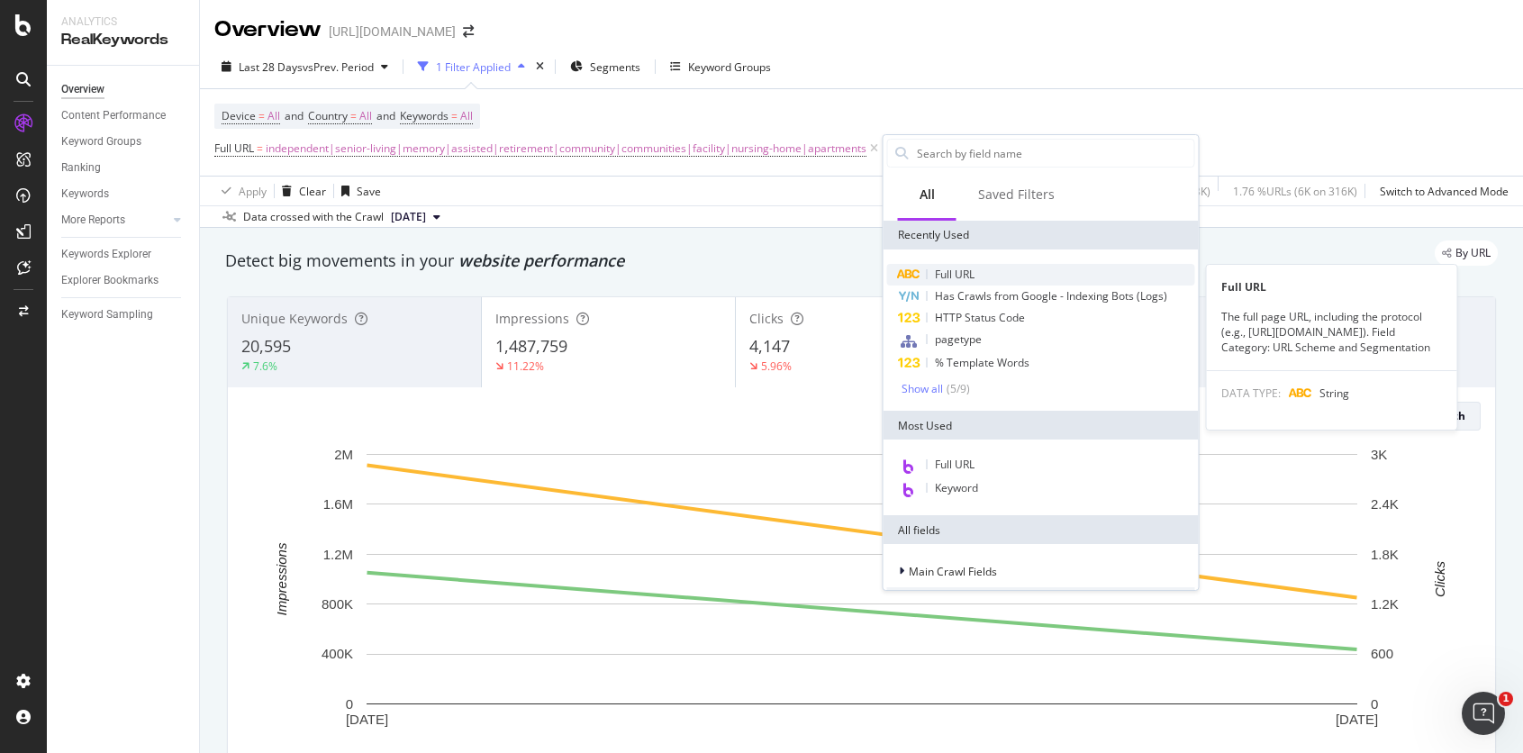
click at [983, 272] on div "Full URL" at bounding box center [1041, 275] width 308 height 22
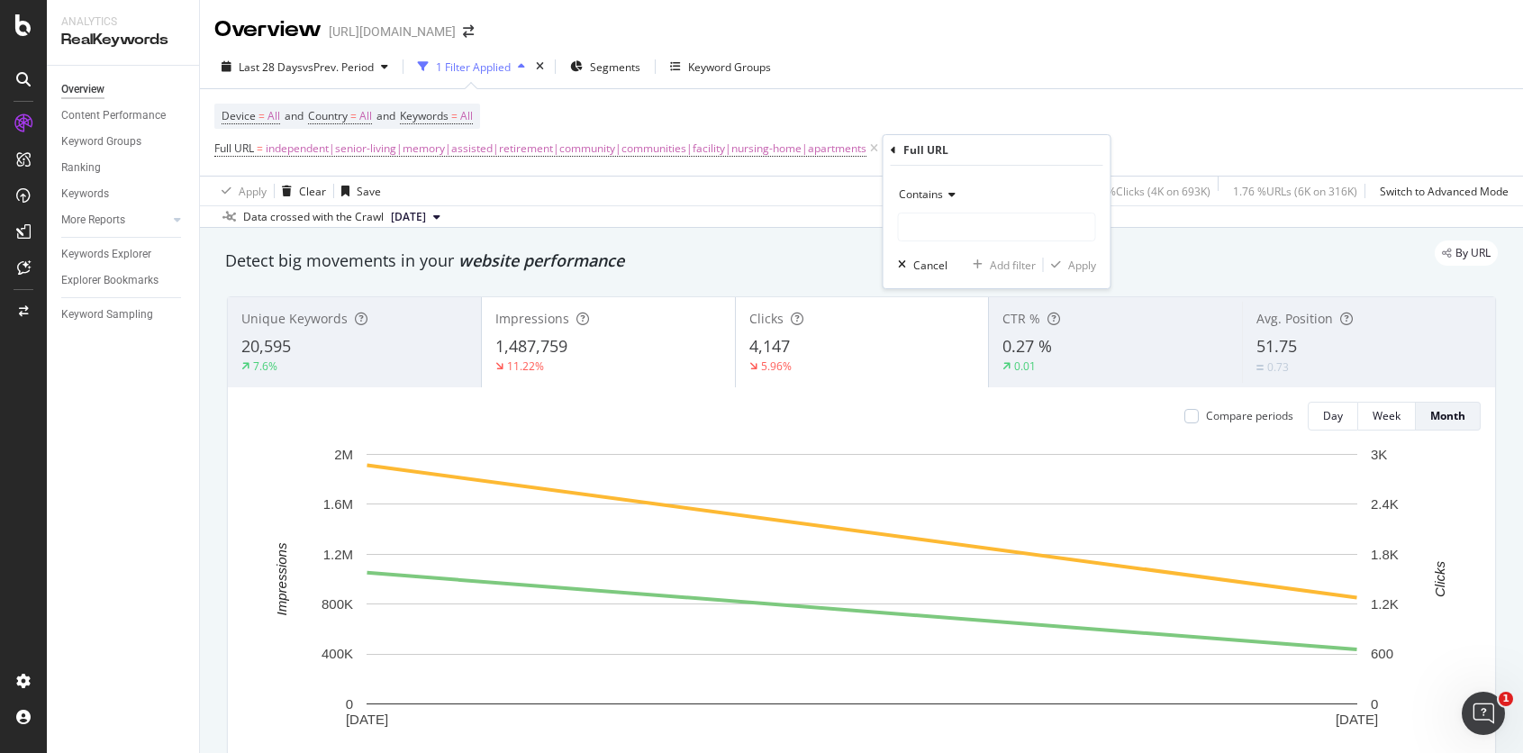
click at [930, 200] on span "Contains" at bounding box center [921, 193] width 44 height 15
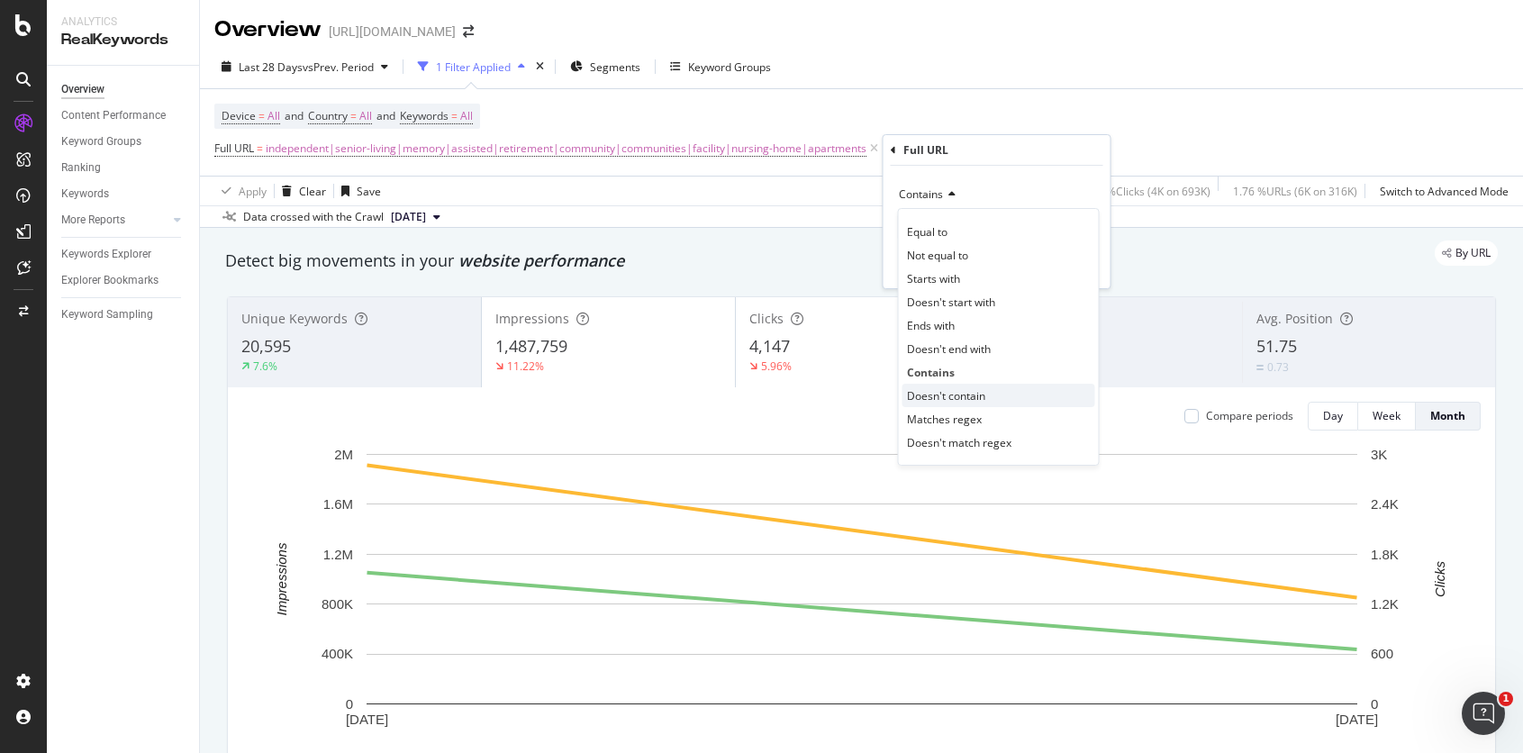
click at [966, 393] on span "Doesn't contain" at bounding box center [946, 395] width 78 height 15
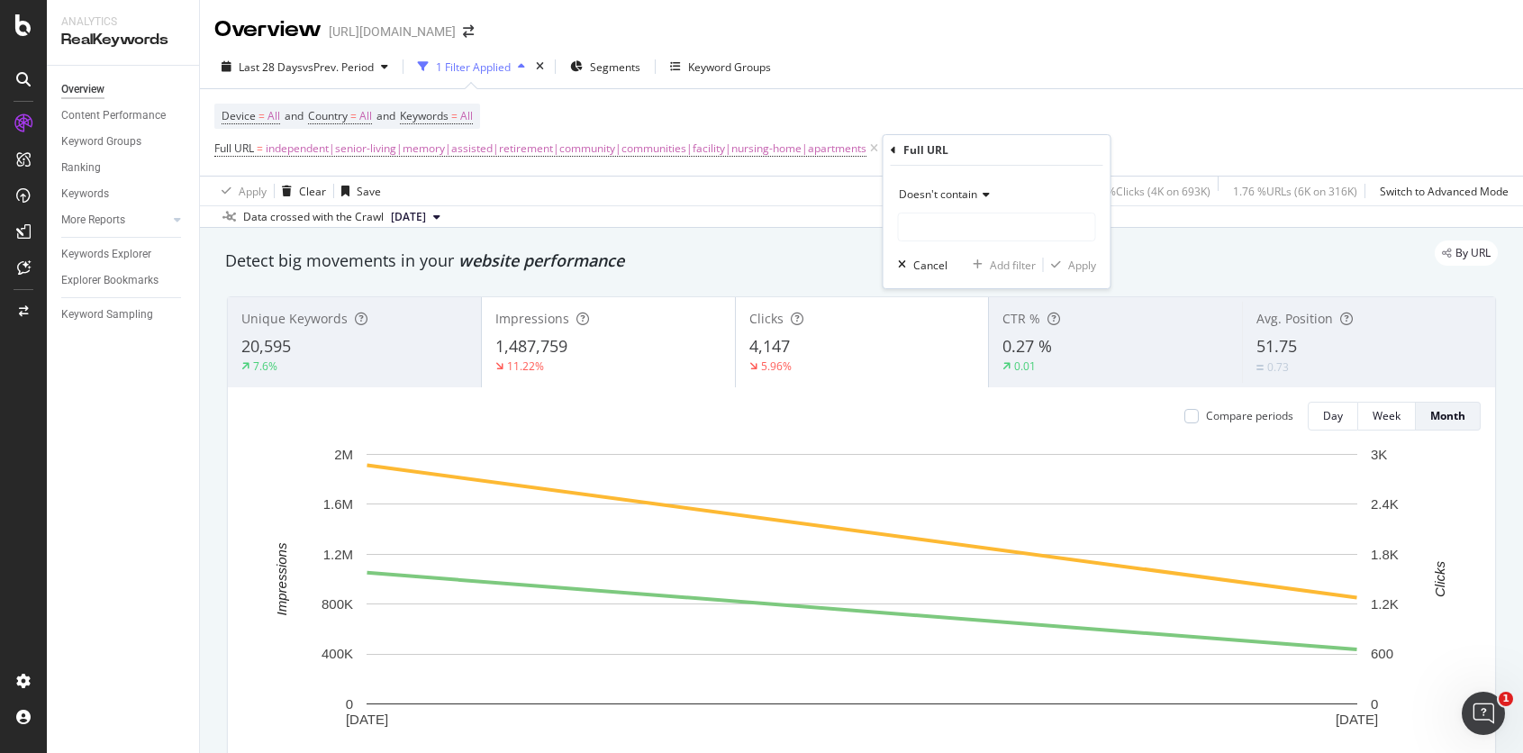
click at [955, 205] on div "Doesn't contain" at bounding box center [997, 194] width 198 height 29
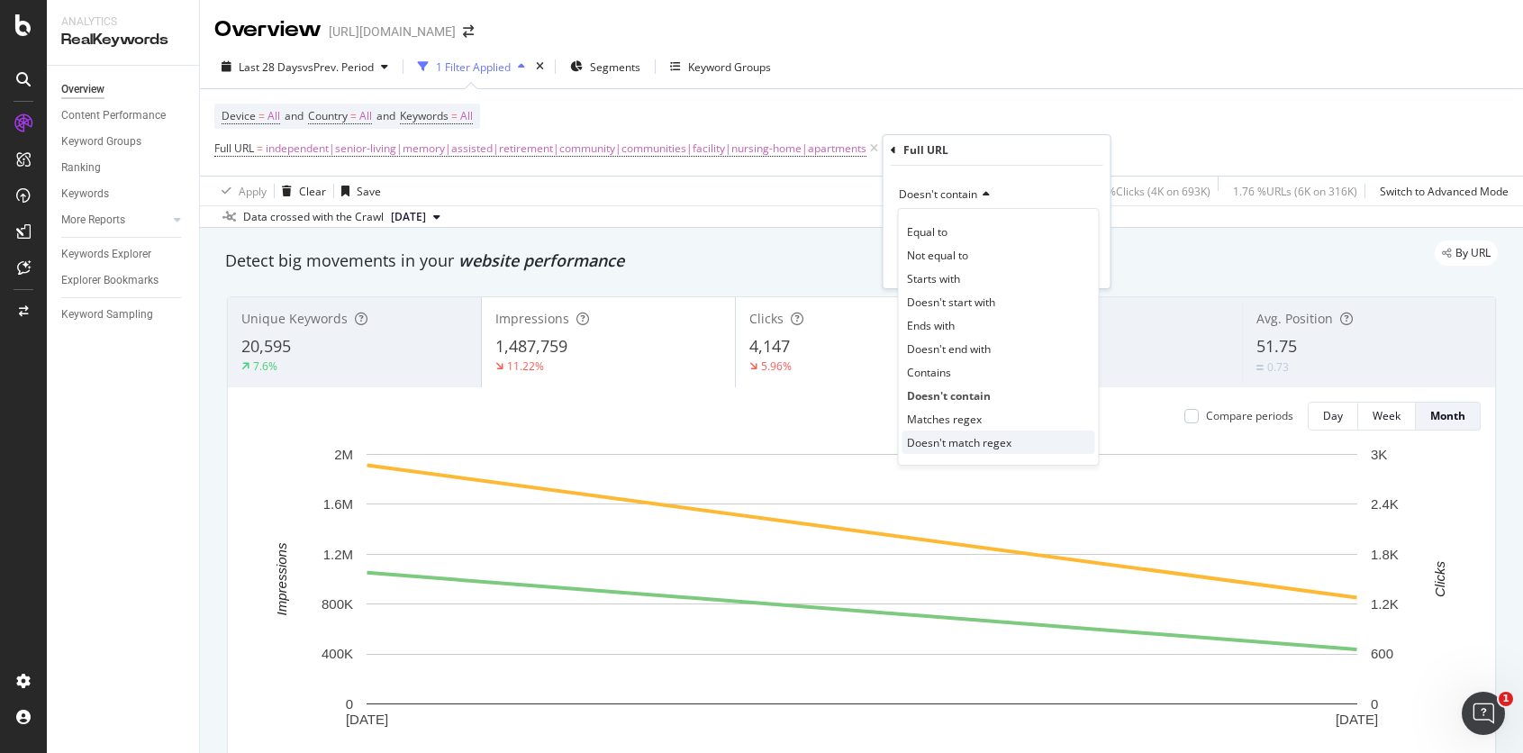
click at [967, 438] on span "Doesn't match regex" at bounding box center [959, 442] width 105 height 15
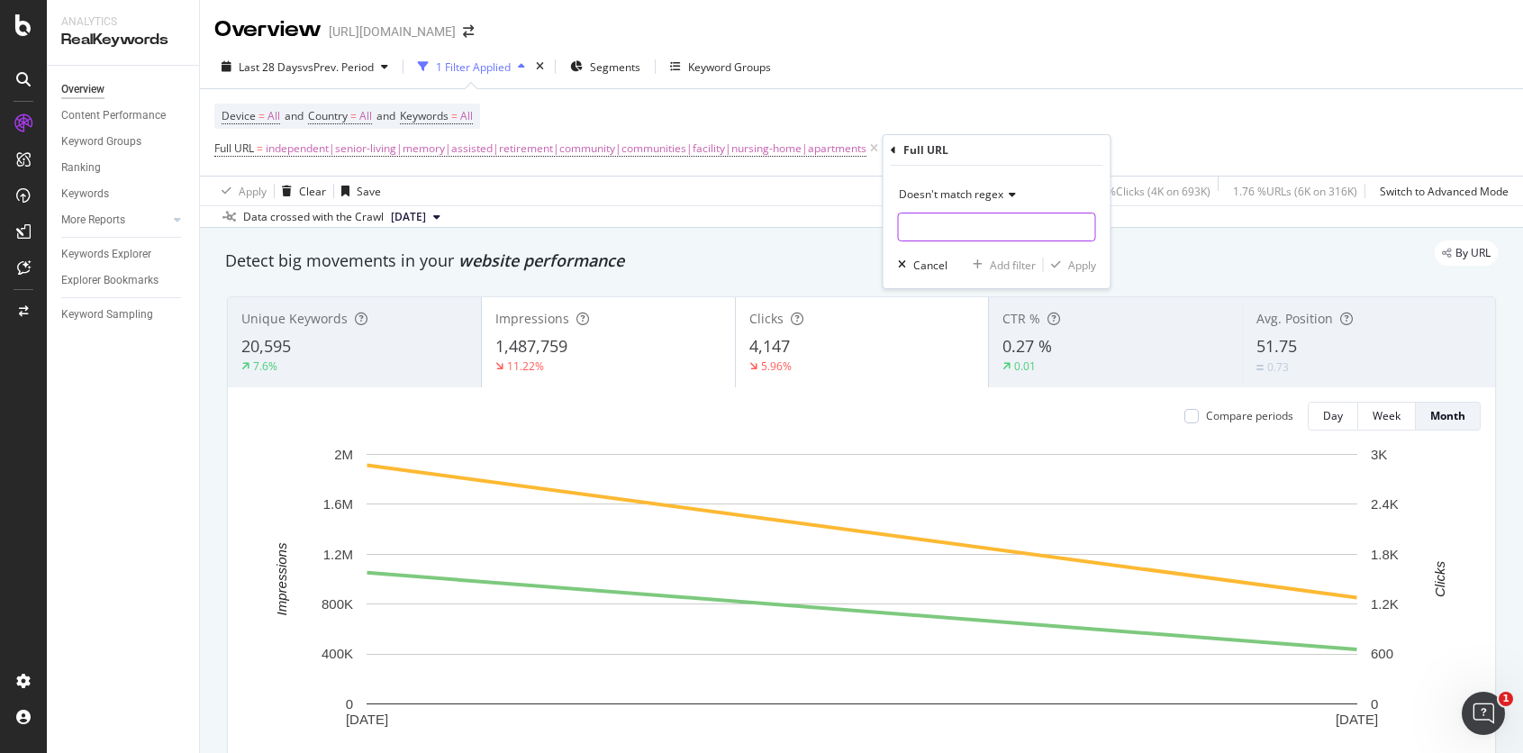
click at [919, 229] on input "text" at bounding box center [997, 227] width 196 height 29
type input "/c/|/hp/"
click at [1084, 265] on div "Apply" at bounding box center [1082, 265] width 28 height 15
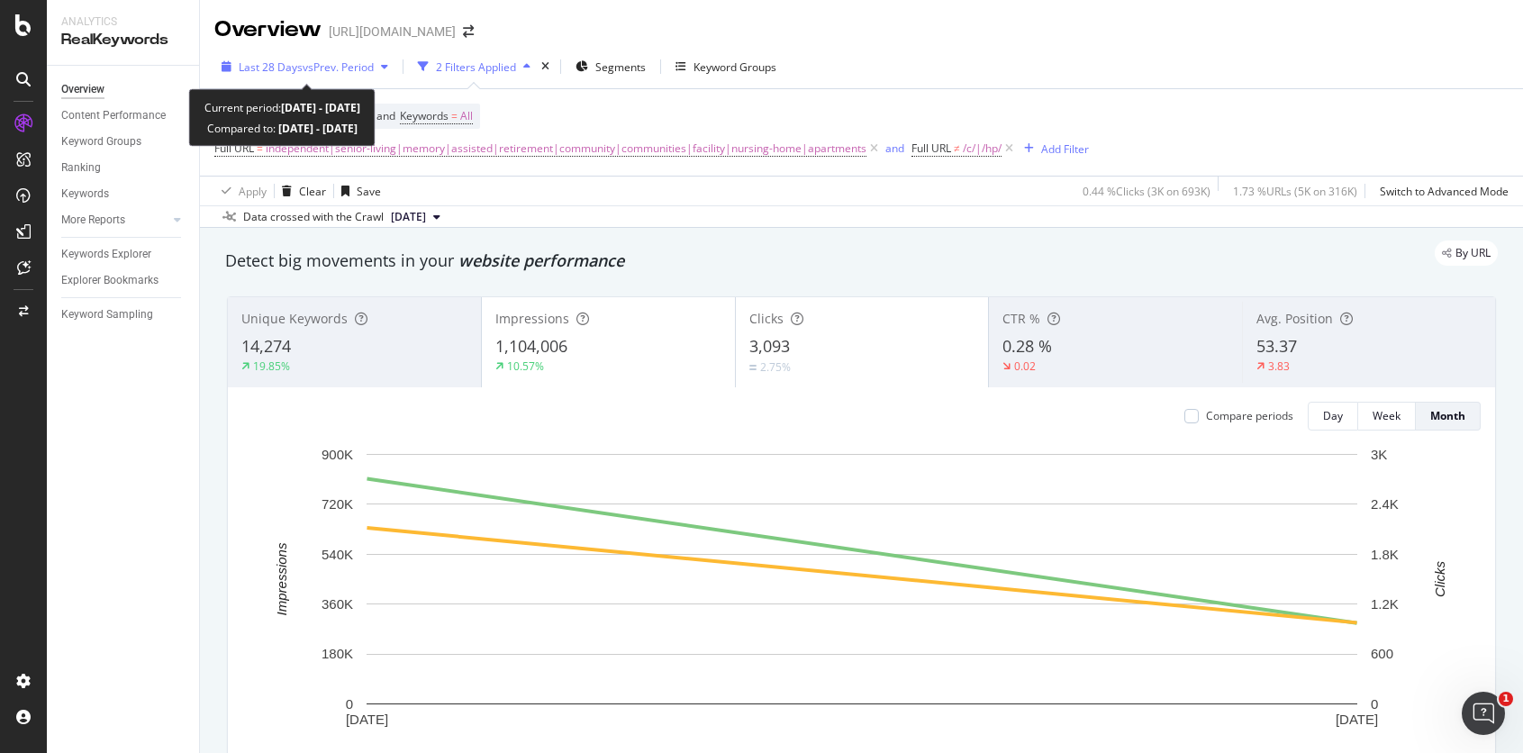
click at [336, 68] on span "vs Prev. Period" at bounding box center [338, 66] width 71 height 15
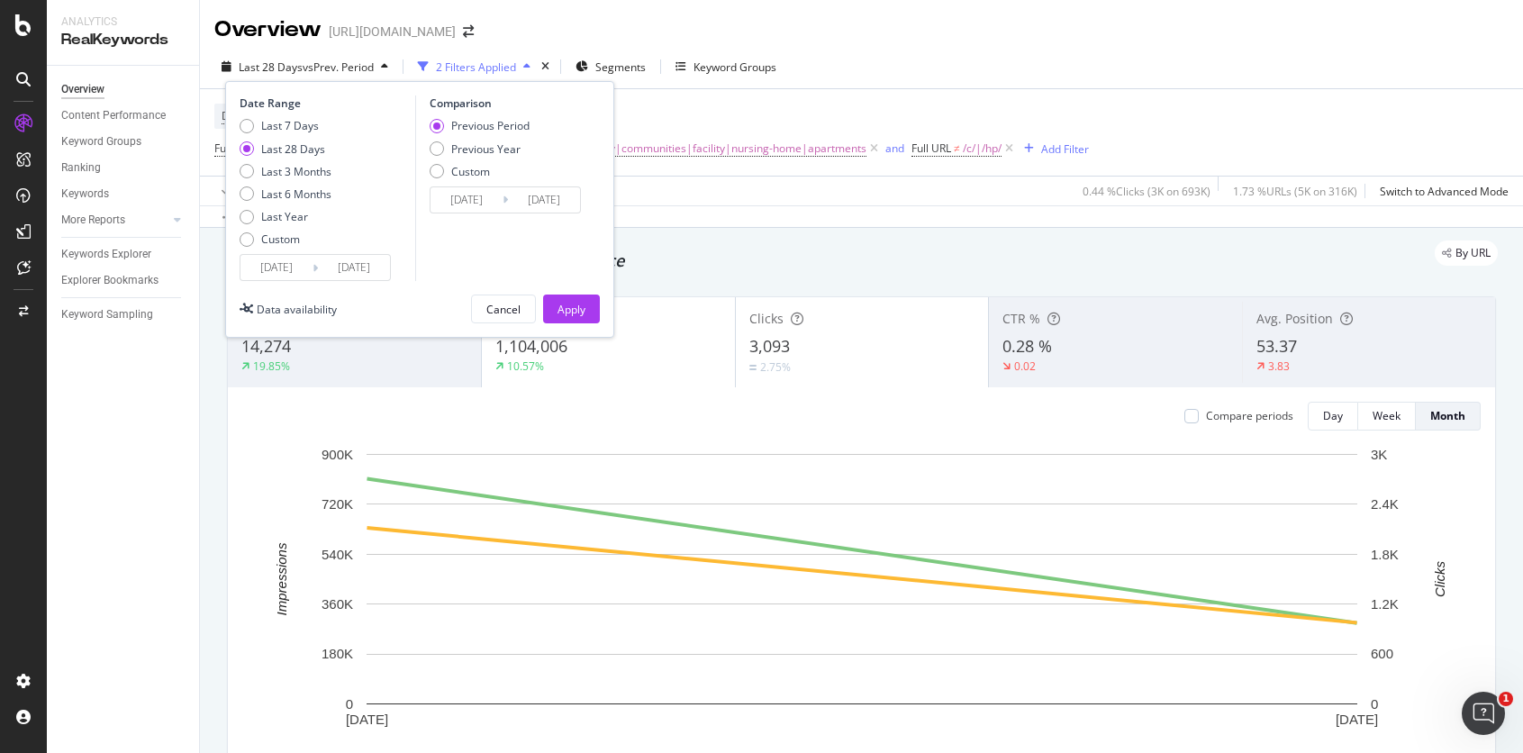
click at [275, 273] on input "[DATE]" at bounding box center [277, 267] width 72 height 25
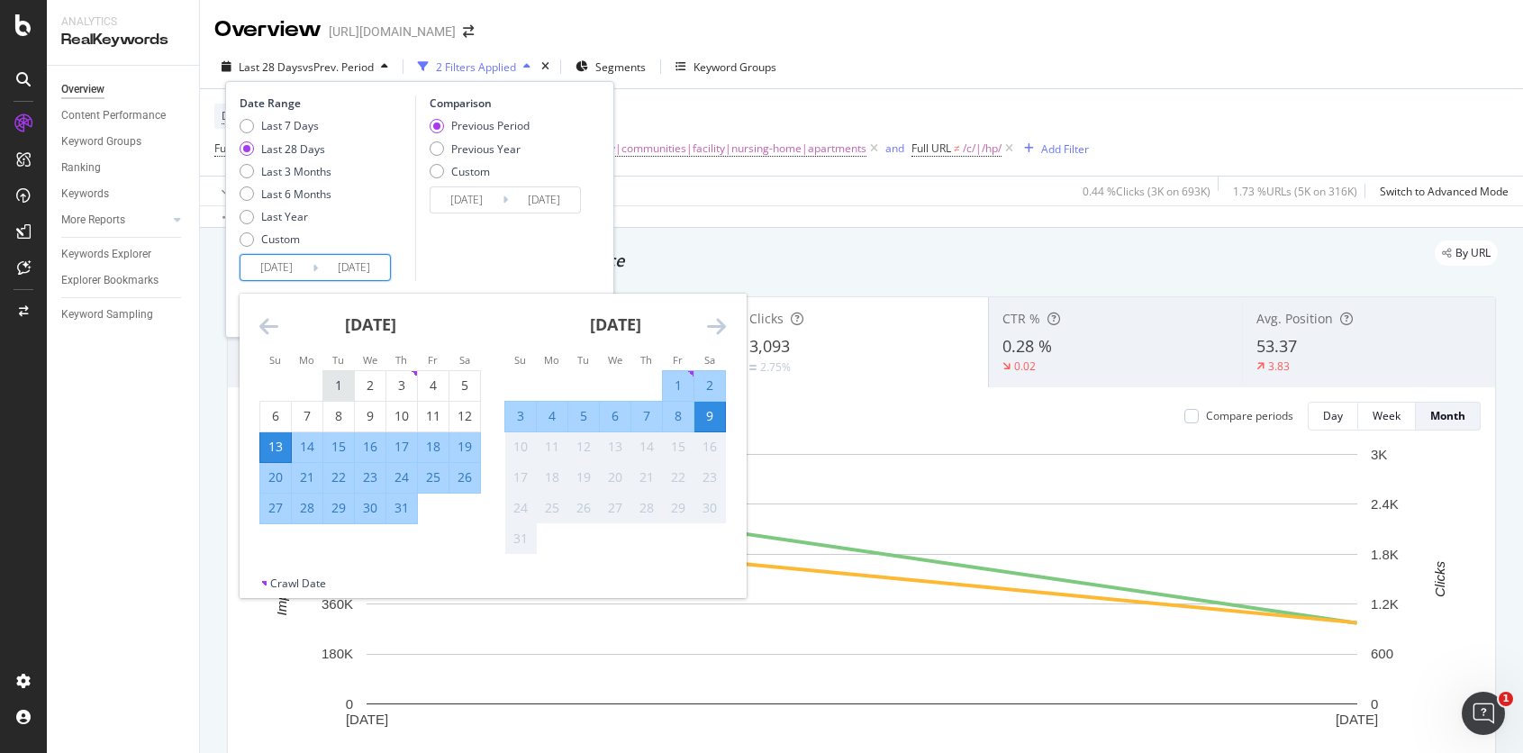
click at [335, 376] on div "1" at bounding box center [338, 386] width 31 height 30
type input "[DATE]"
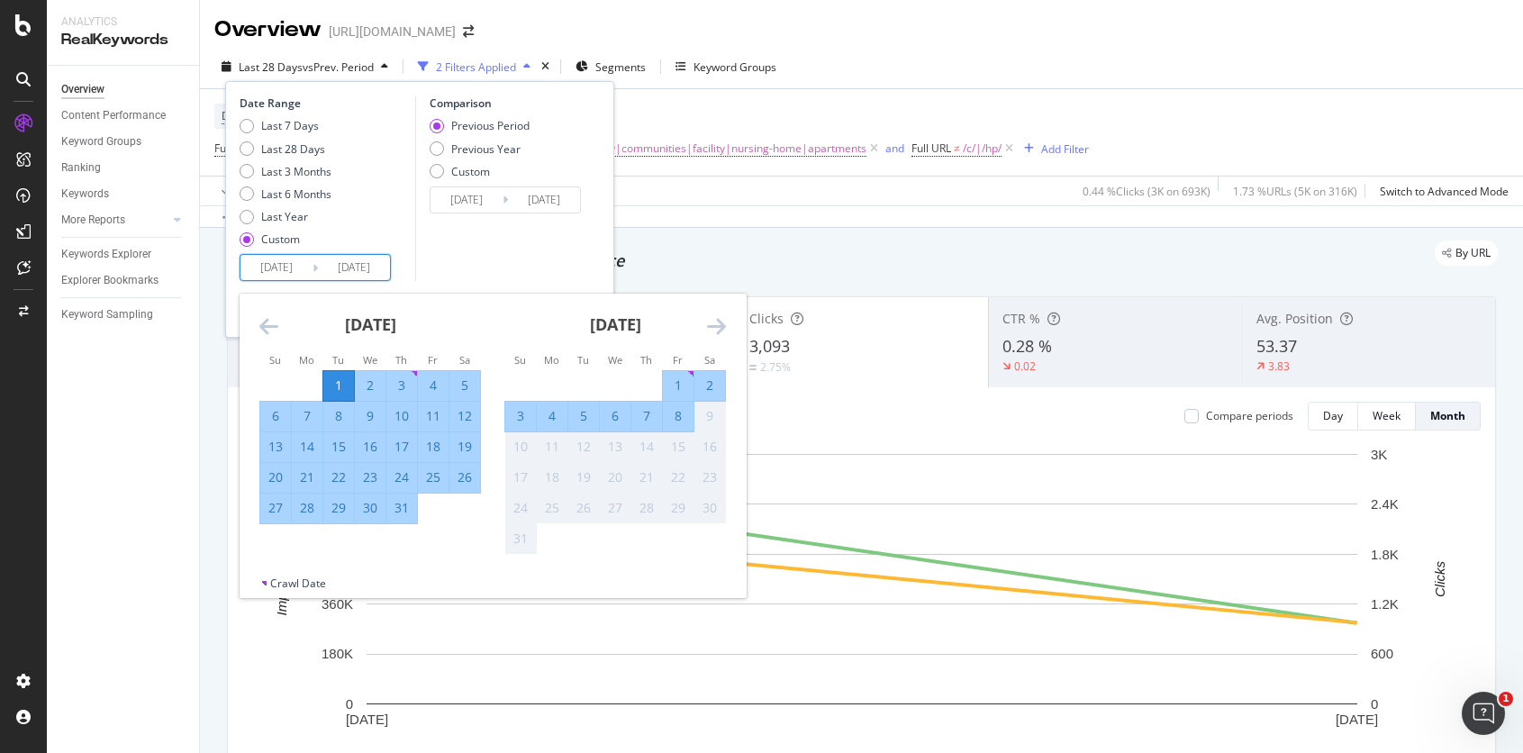
click at [408, 516] on div "31" at bounding box center [401, 508] width 31 height 18
type input "[DATE]"
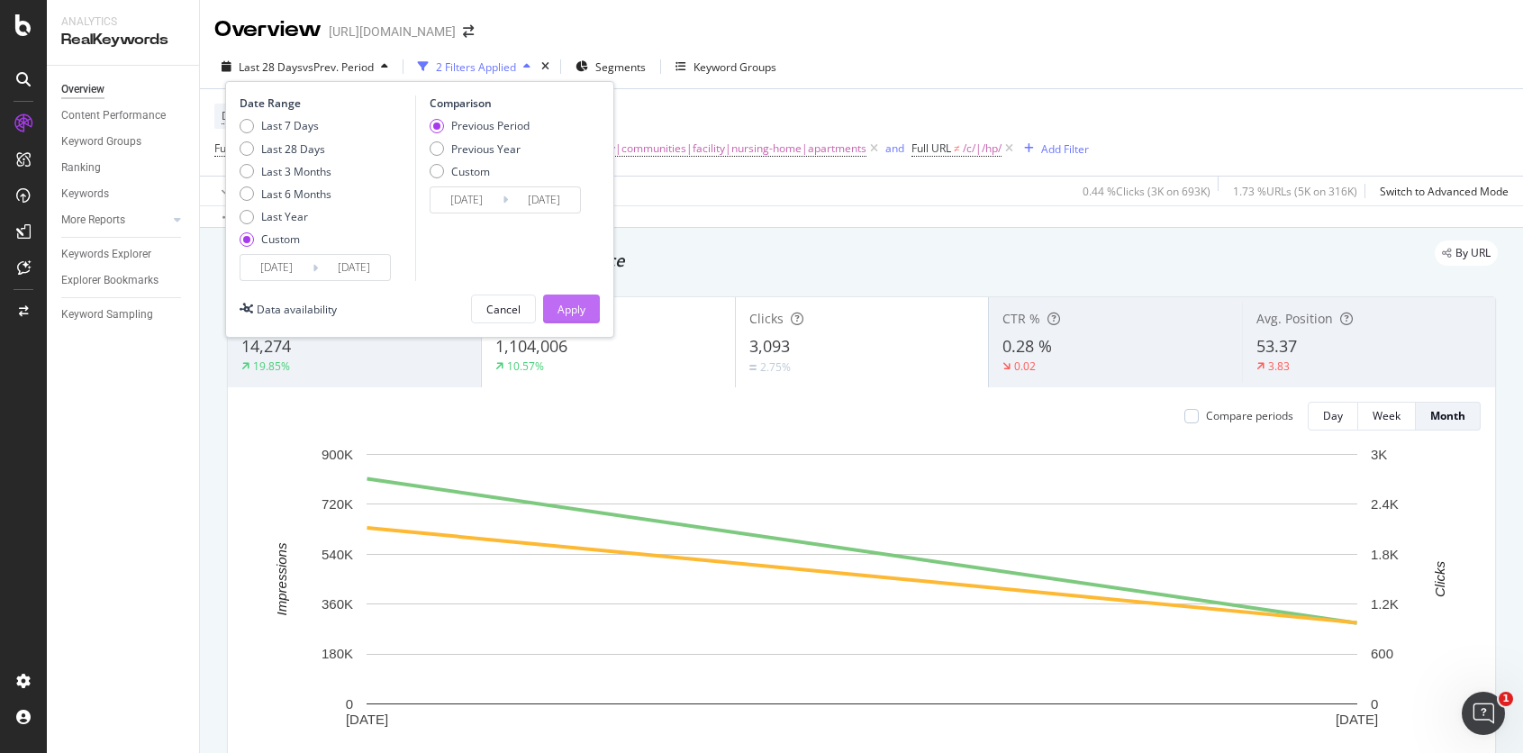
click at [565, 314] on div "Apply" at bounding box center [572, 309] width 28 height 15
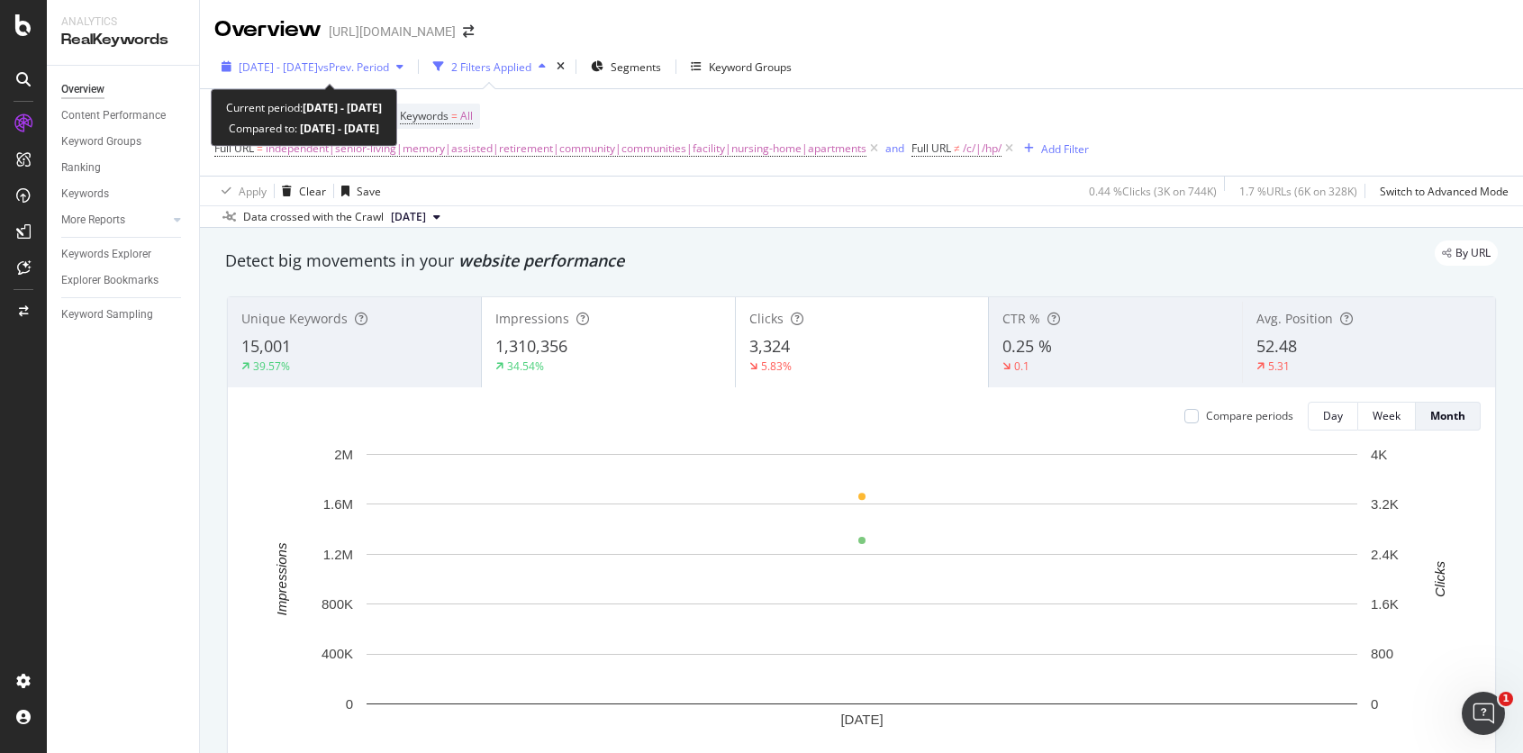
click at [382, 67] on span "vs Prev. Period" at bounding box center [353, 66] width 71 height 15
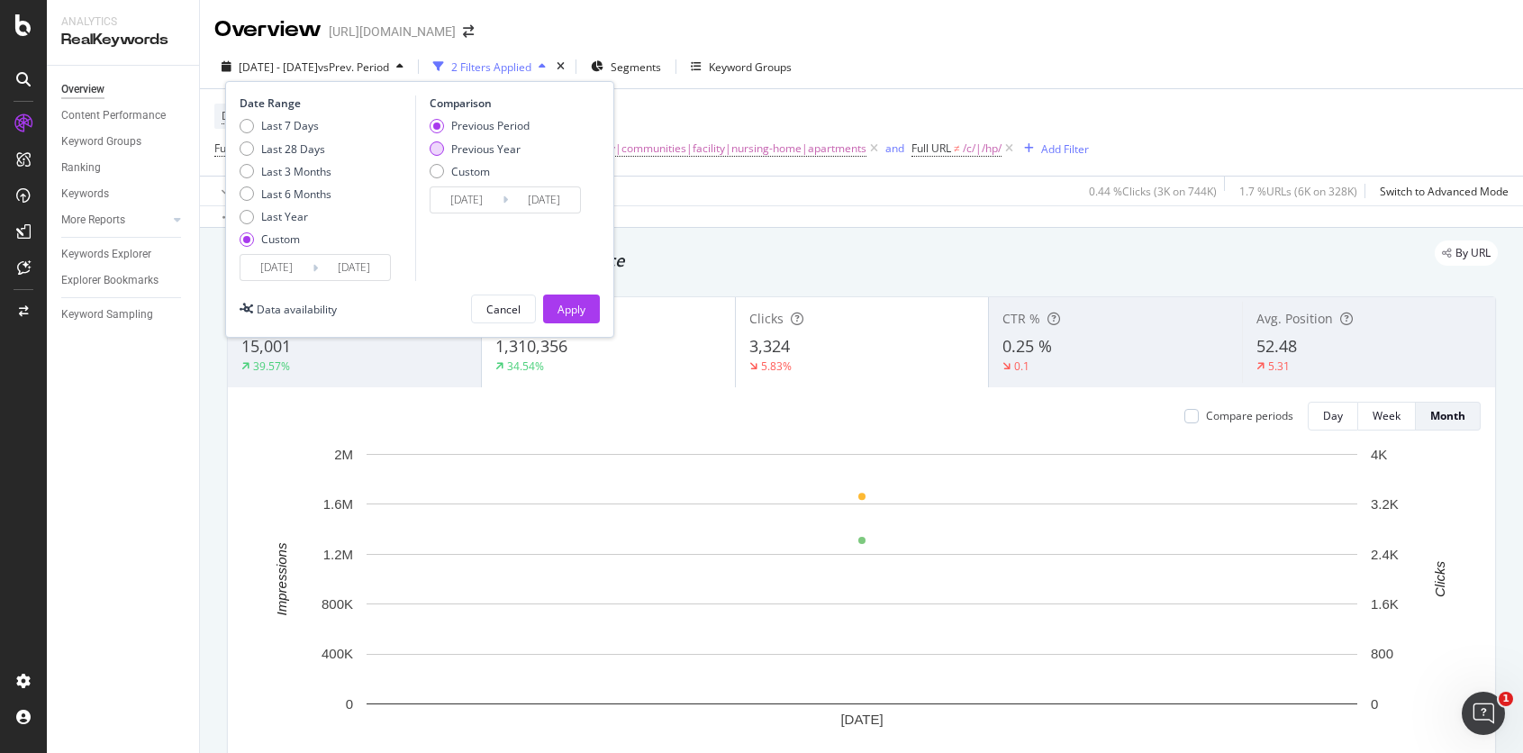
click at [491, 150] on div "Previous Year" at bounding box center [485, 148] width 69 height 15
type input "[DATE]"
click at [568, 294] on div "Date Range Last 7 Days Last 28 Days Last 3 Months Last 6 Months Last Year Custo…" at bounding box center [419, 209] width 389 height 257
click at [567, 303] on div "Apply" at bounding box center [572, 309] width 28 height 15
